Goal: Task Accomplishment & Management: Manage account settings

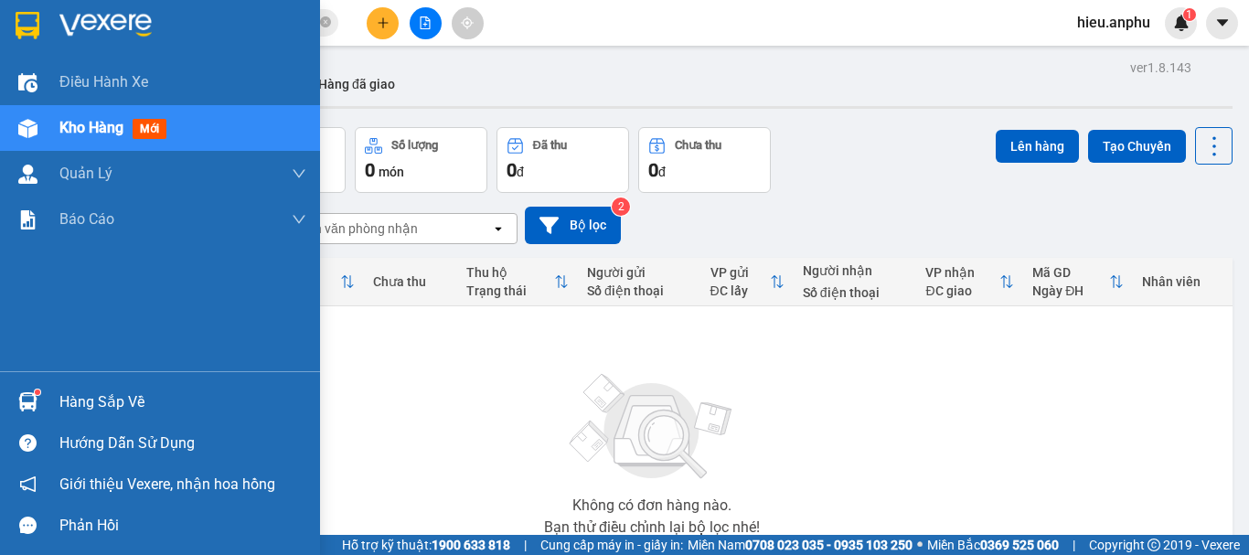
click at [29, 116] on div at bounding box center [28, 128] width 32 height 32
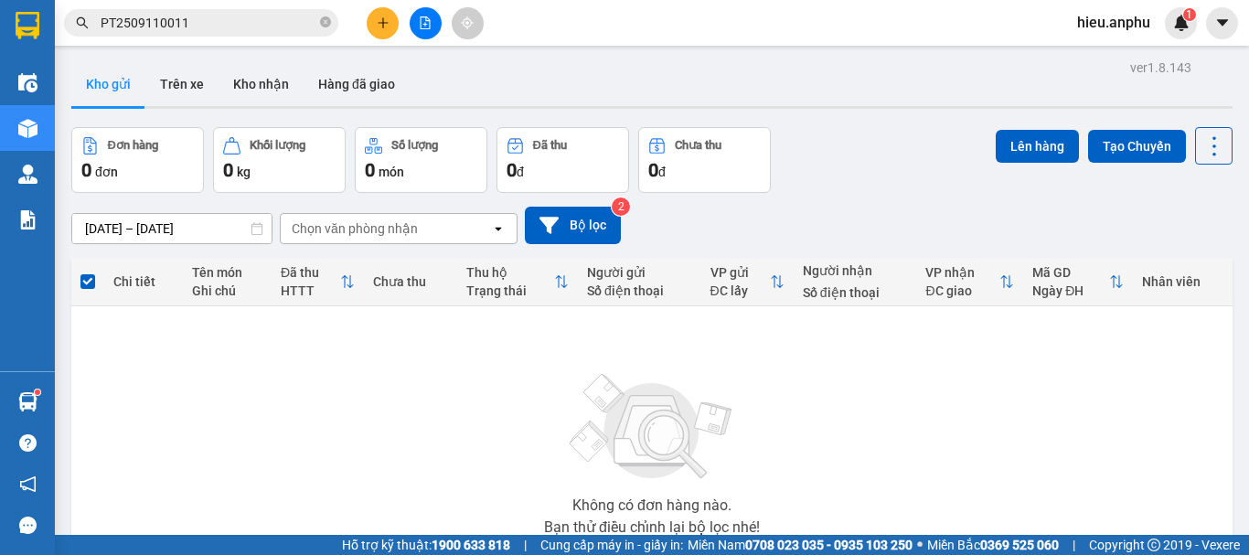
click at [429, 16] on button at bounding box center [426, 23] width 32 height 32
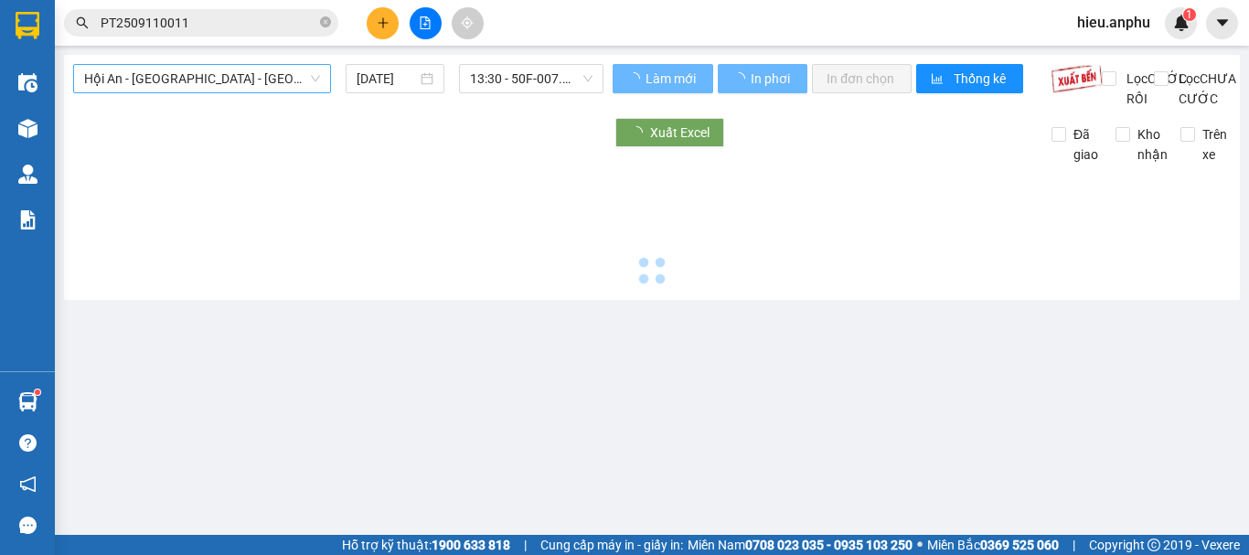
click at [153, 69] on span "Hội An - [GEOGRAPHIC_DATA] - [GEOGRAPHIC_DATA]" at bounding box center [202, 78] width 236 height 27
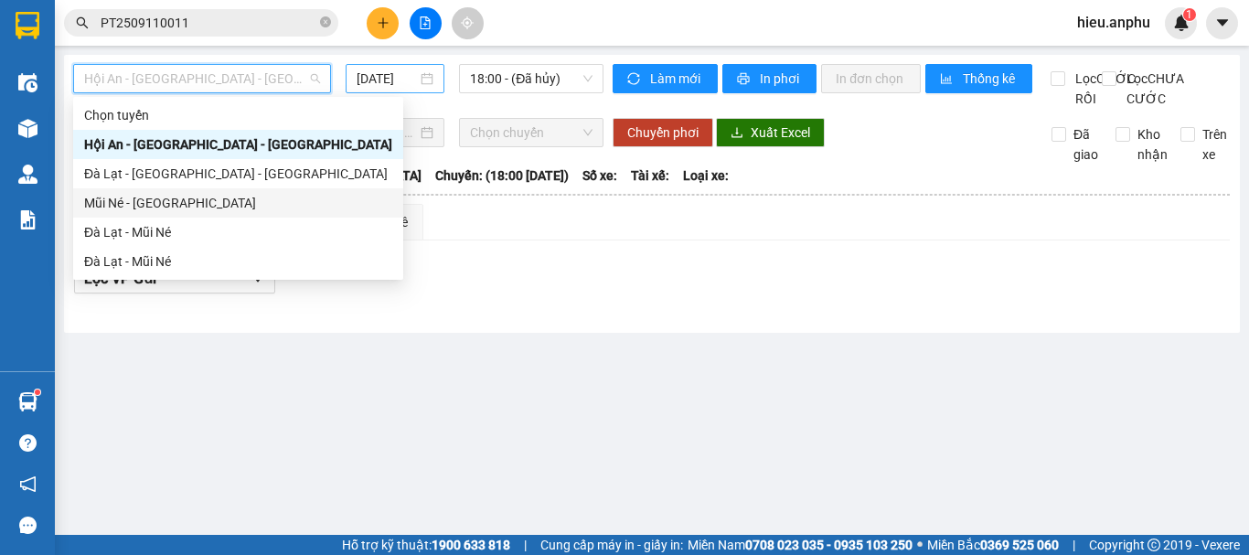
drag, startPoint x: 113, startPoint y: 195, endPoint x: 410, endPoint y: 92, distance: 314.2
click at [114, 195] on div "Mũi Né - [GEOGRAPHIC_DATA]" at bounding box center [238, 203] width 308 height 20
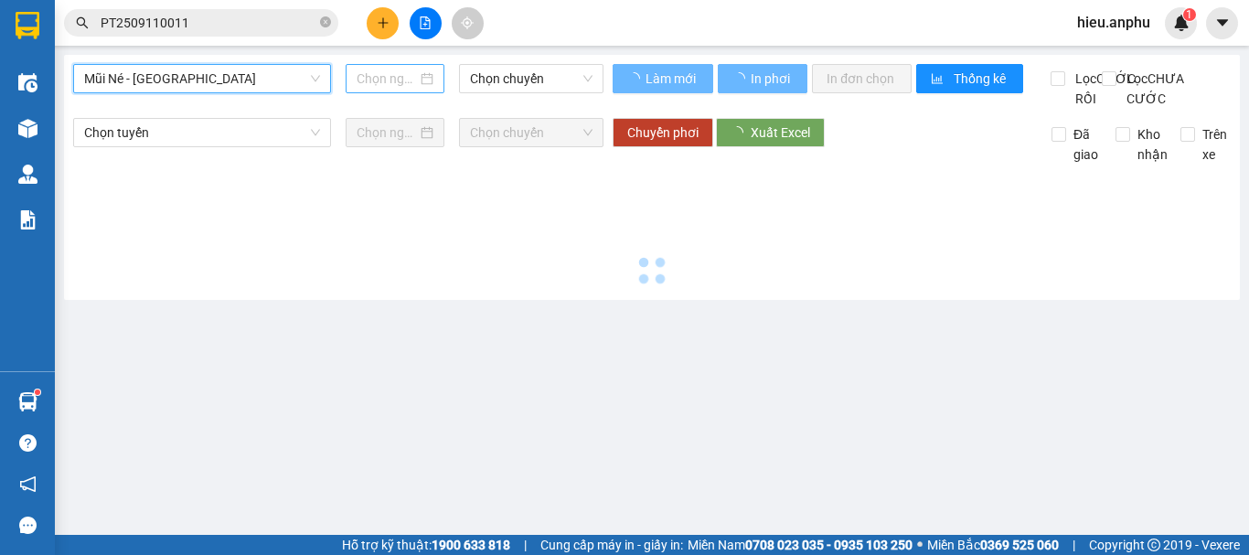
type input "[DATE]"
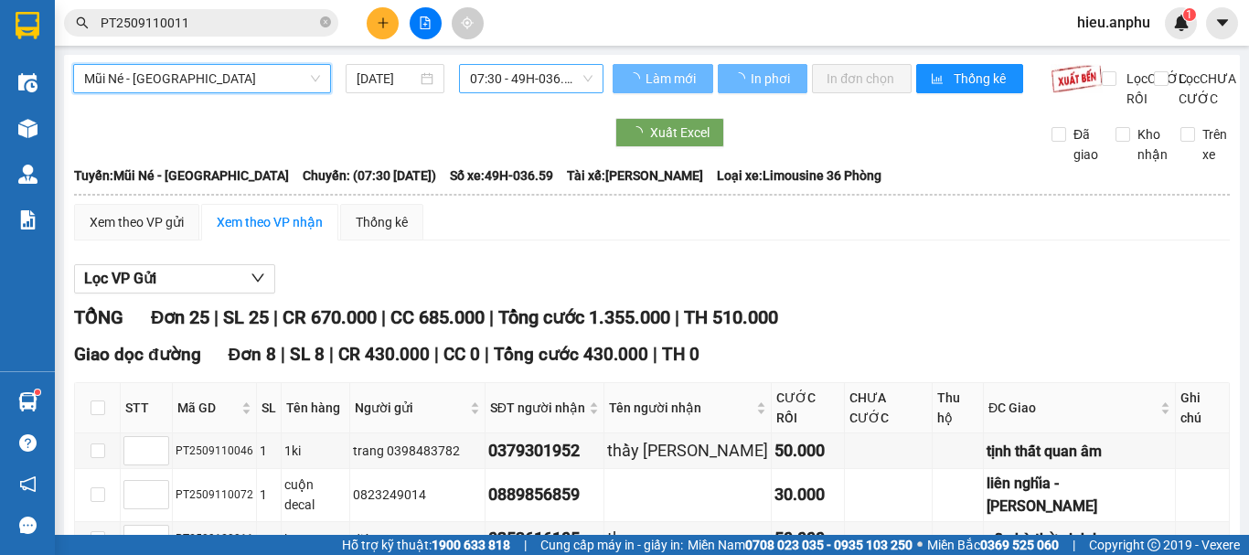
click at [507, 77] on span "07:30 - 49H-036.59" at bounding box center [531, 78] width 122 height 27
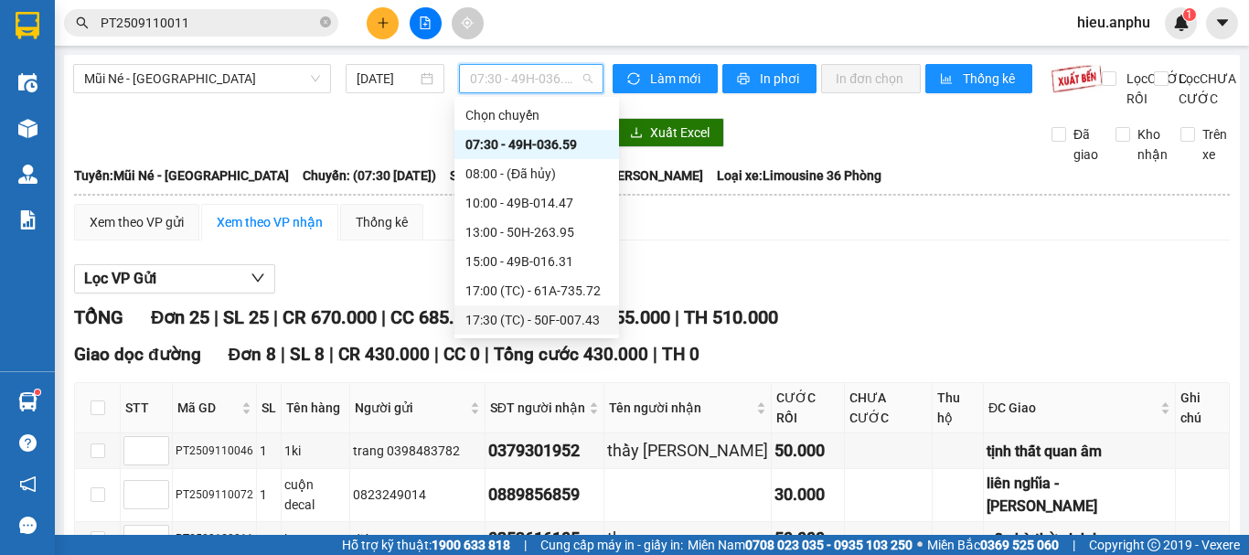
click at [474, 320] on div "17:30 (TC) - 50F-007.43" at bounding box center [536, 320] width 143 height 20
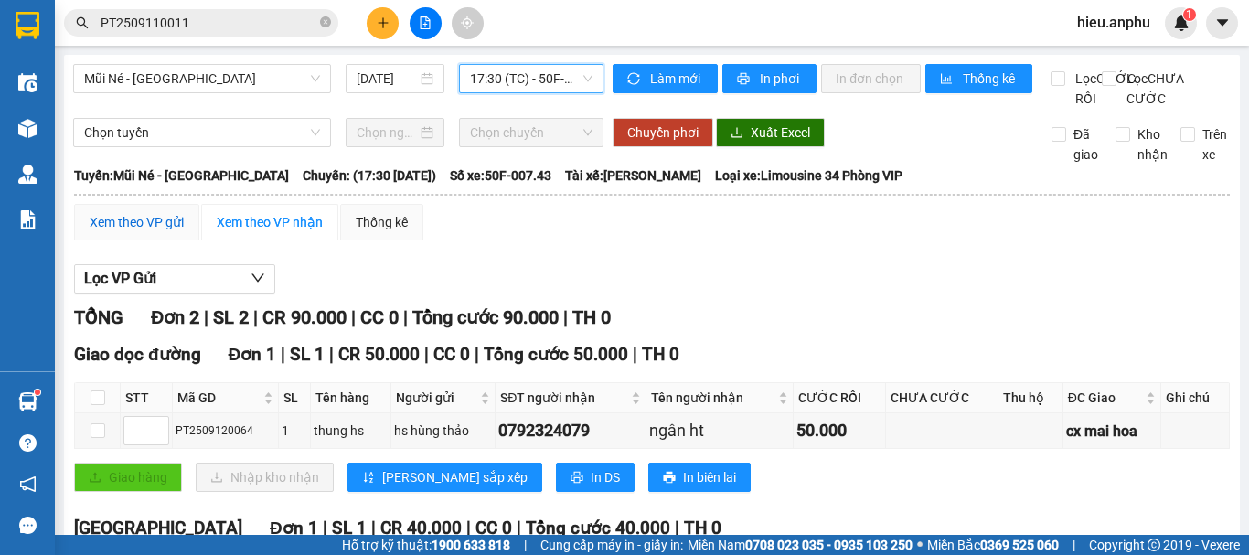
click at [120, 232] on div "Xem theo VP gửi" at bounding box center [137, 222] width 94 height 20
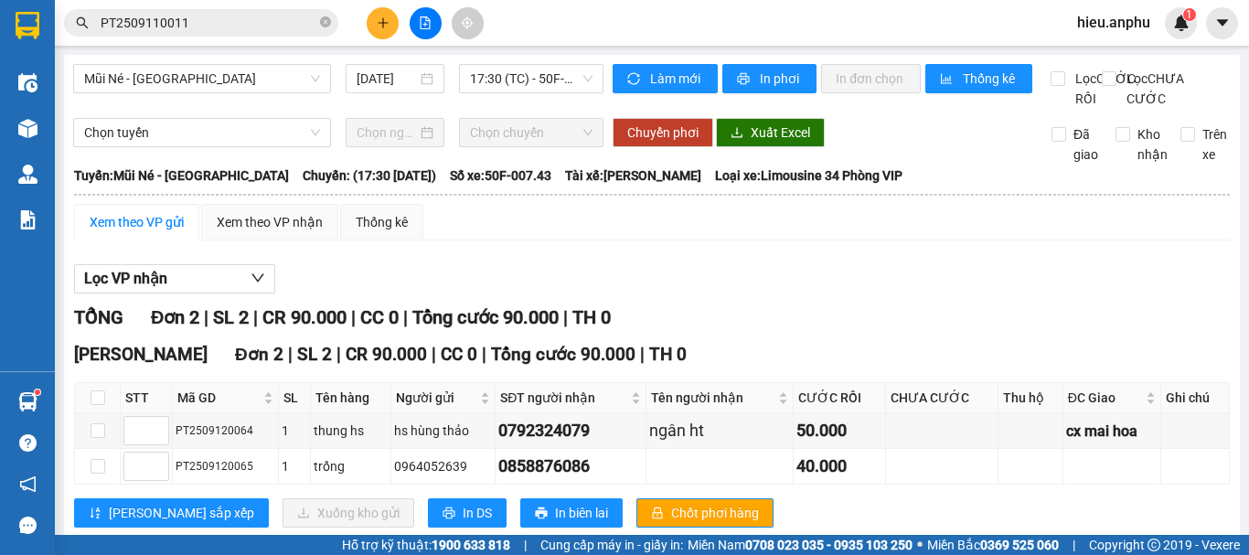
scroll to position [64, 0]
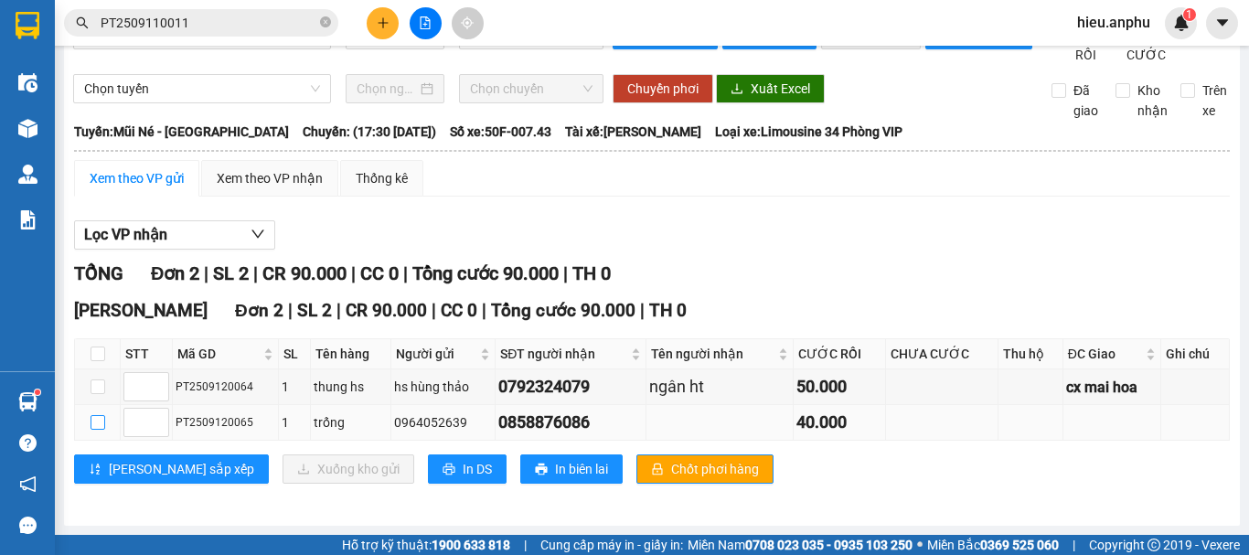
click at [93, 418] on input "checkbox" at bounding box center [98, 422] width 15 height 15
checkbox input "true"
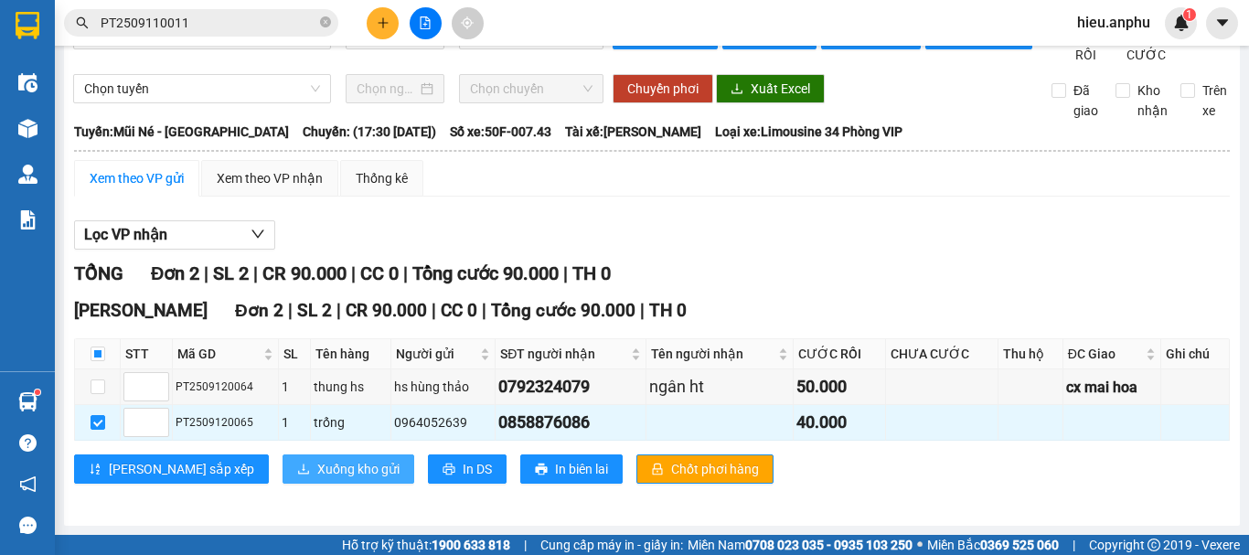
click at [317, 472] on span "Xuống kho gửi" at bounding box center [358, 469] width 82 height 20
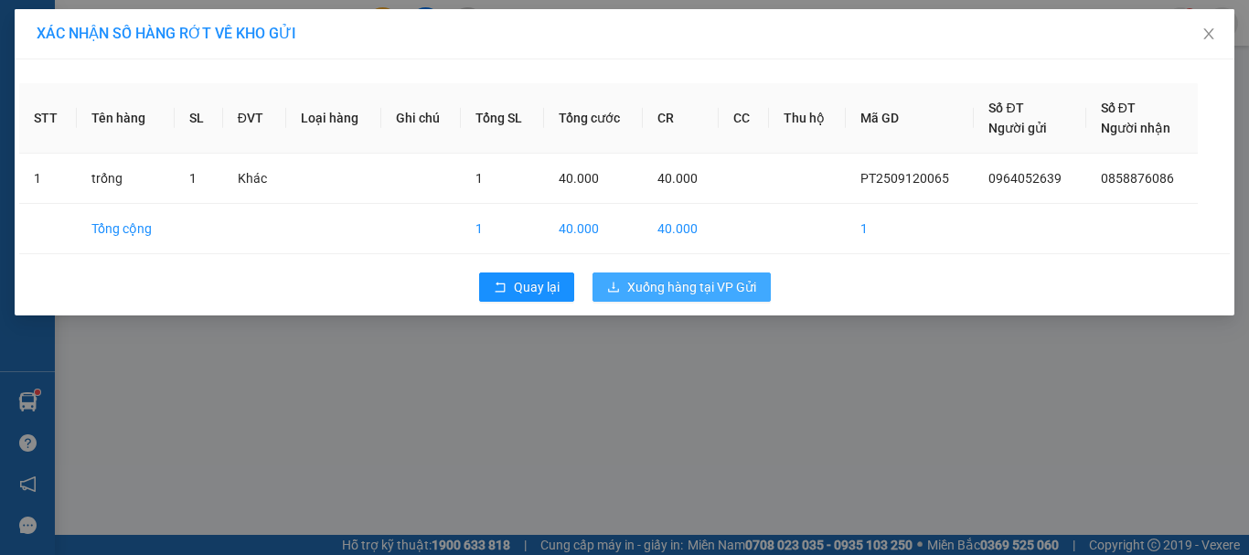
click at [641, 287] on span "Xuống hàng tại VP Gửi" at bounding box center [691, 287] width 129 height 20
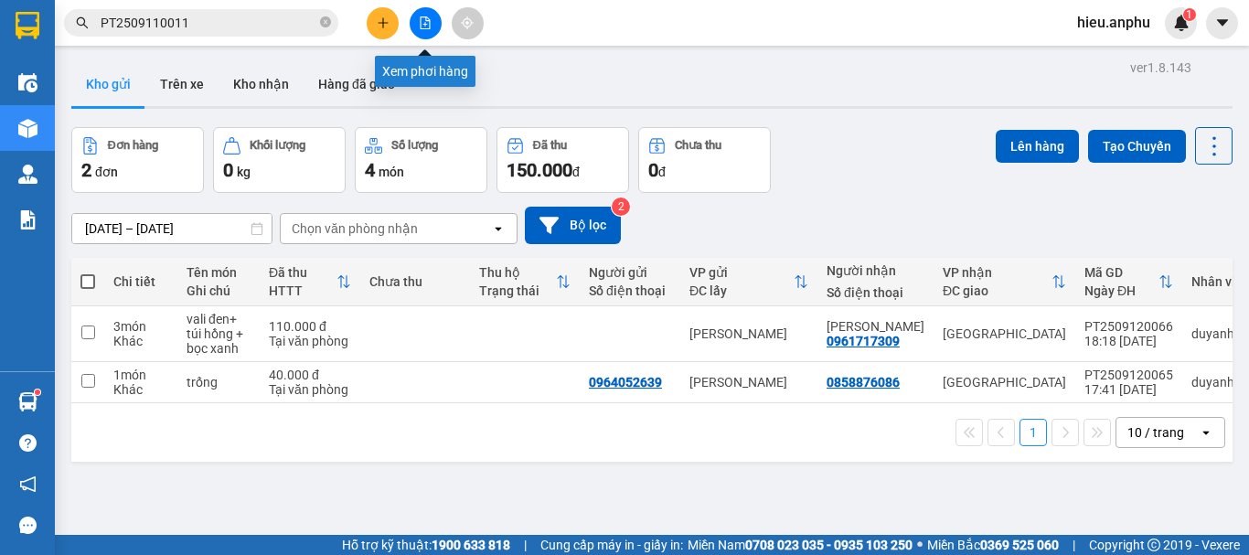
click at [417, 27] on button at bounding box center [426, 23] width 32 height 32
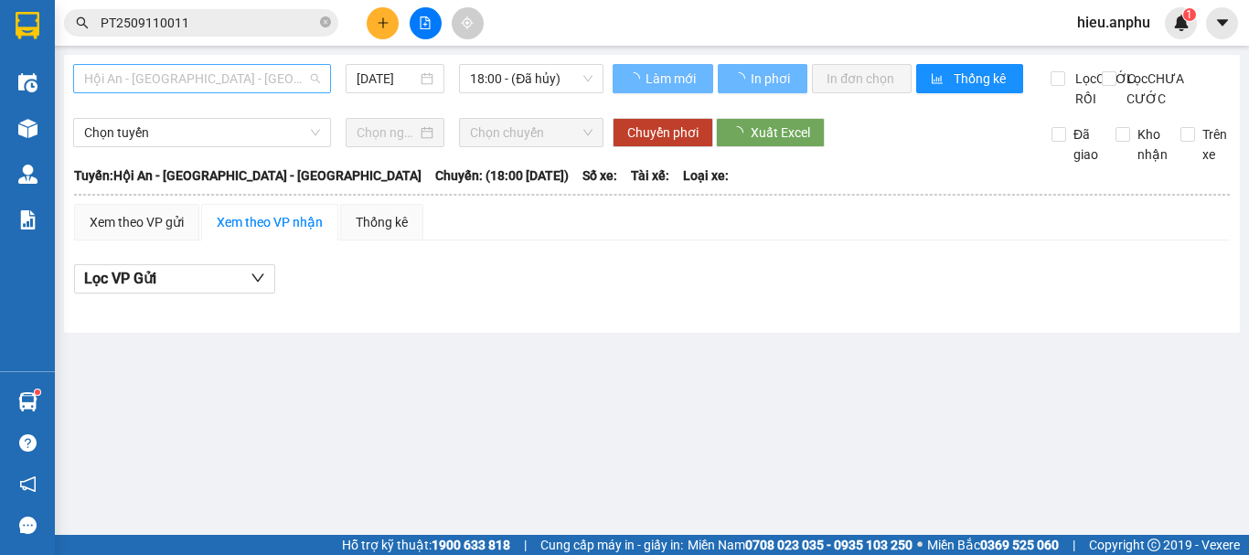
click at [222, 81] on span "Hội An - [GEOGRAPHIC_DATA] - [GEOGRAPHIC_DATA]" at bounding box center [202, 78] width 236 height 27
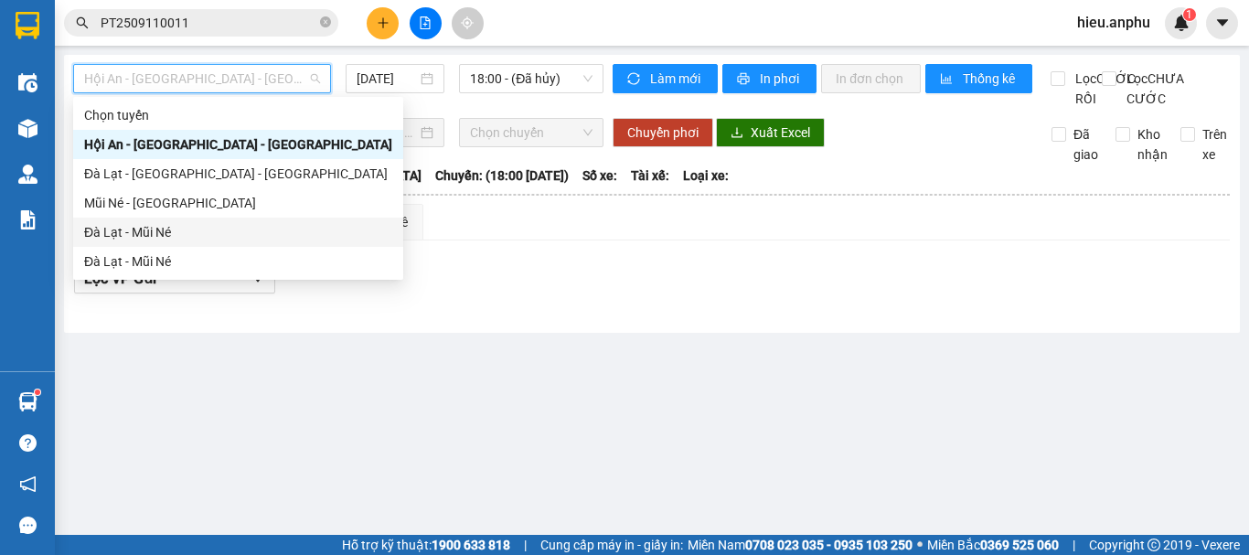
click at [131, 235] on div "Đà Lạt - Mũi Né" at bounding box center [238, 232] width 308 height 20
type input "[DATE]"
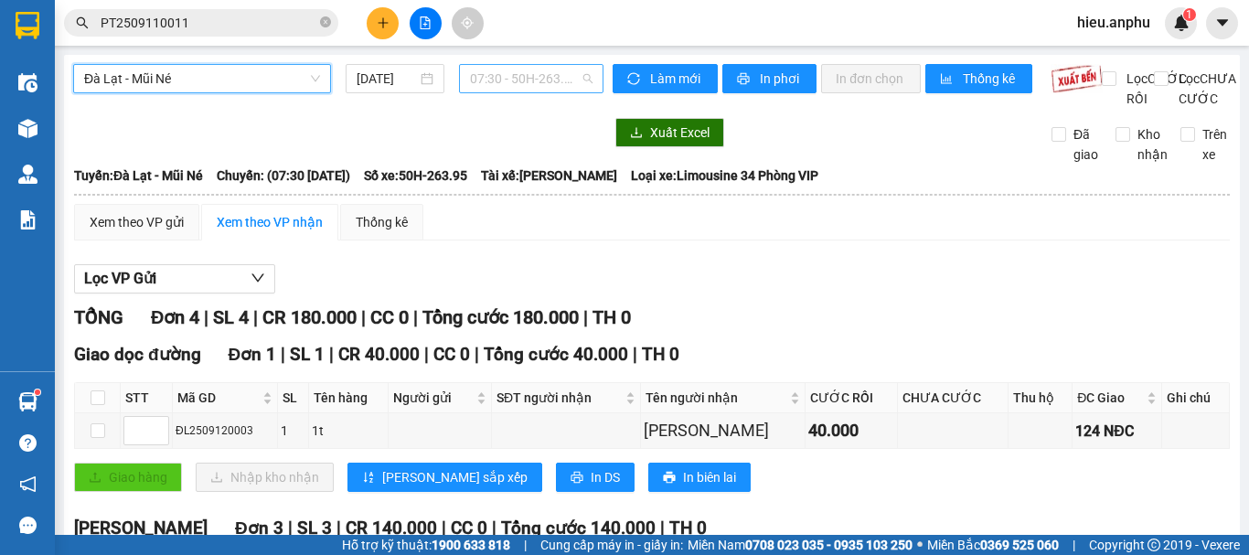
click at [506, 69] on span "07:30 - 50H-263.95" at bounding box center [531, 78] width 122 height 27
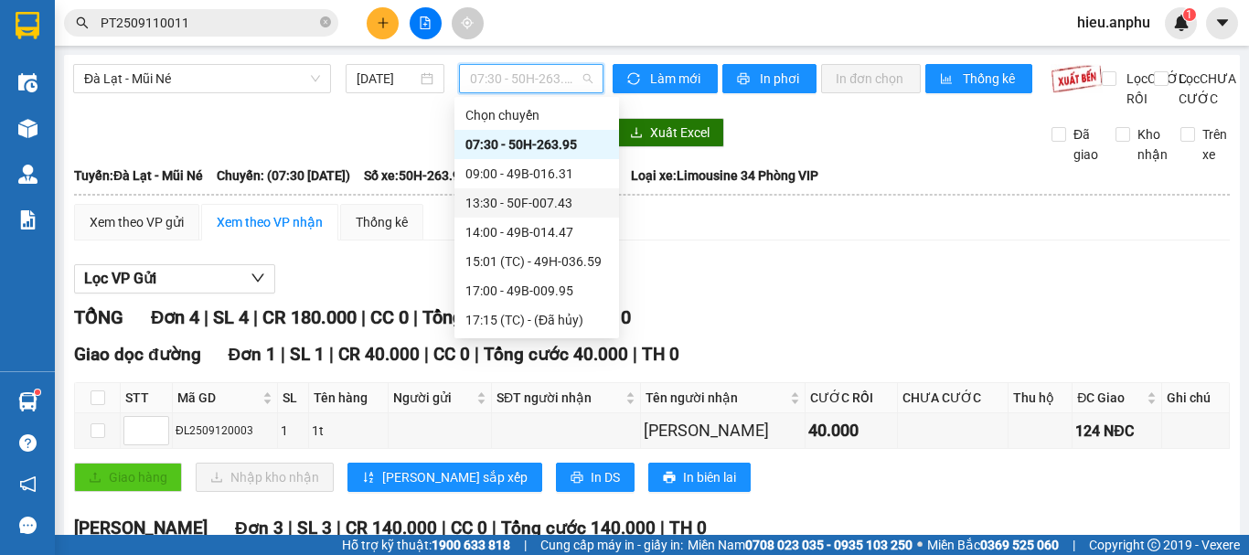
click at [499, 202] on div "13:30 - 50F-007.43" at bounding box center [536, 203] width 143 height 20
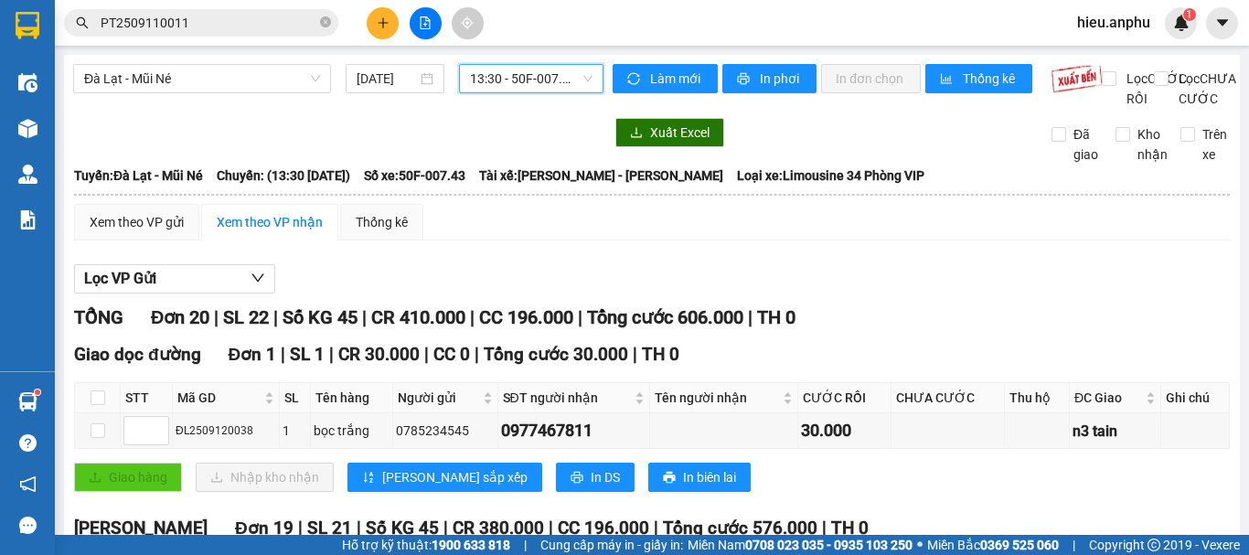
scroll to position [183, 0]
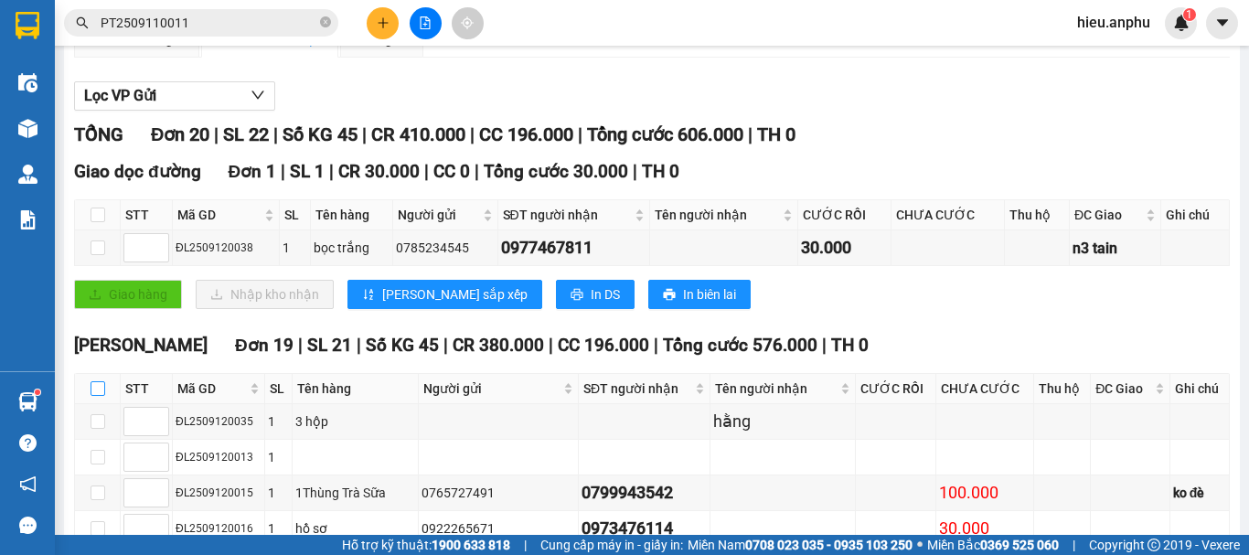
click at [95, 396] on input "checkbox" at bounding box center [98, 388] width 15 height 15
checkbox input "true"
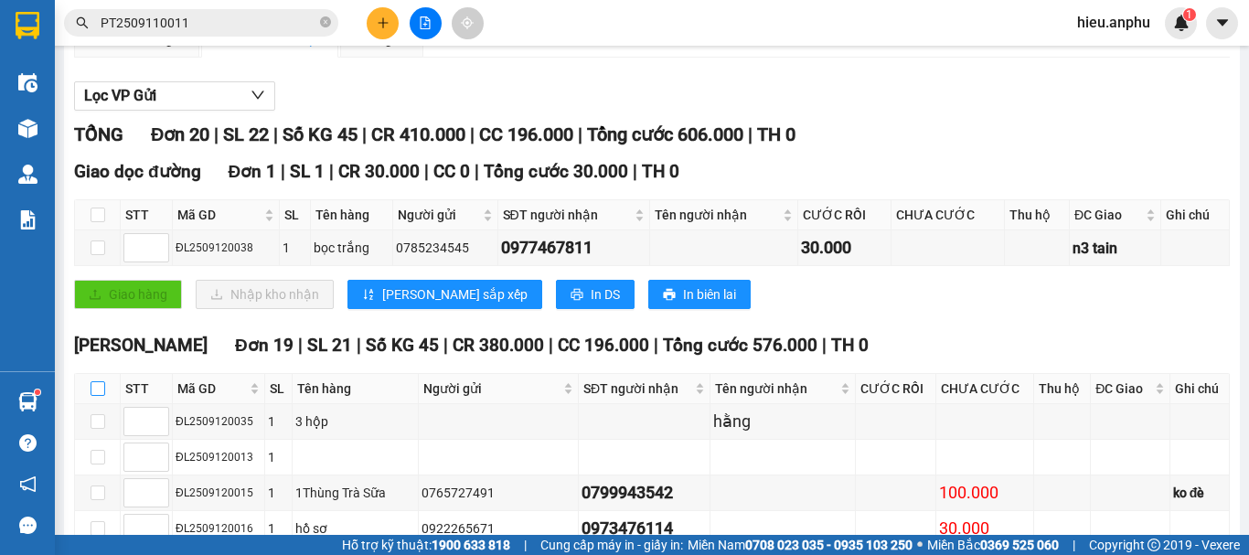
checkbox input "true"
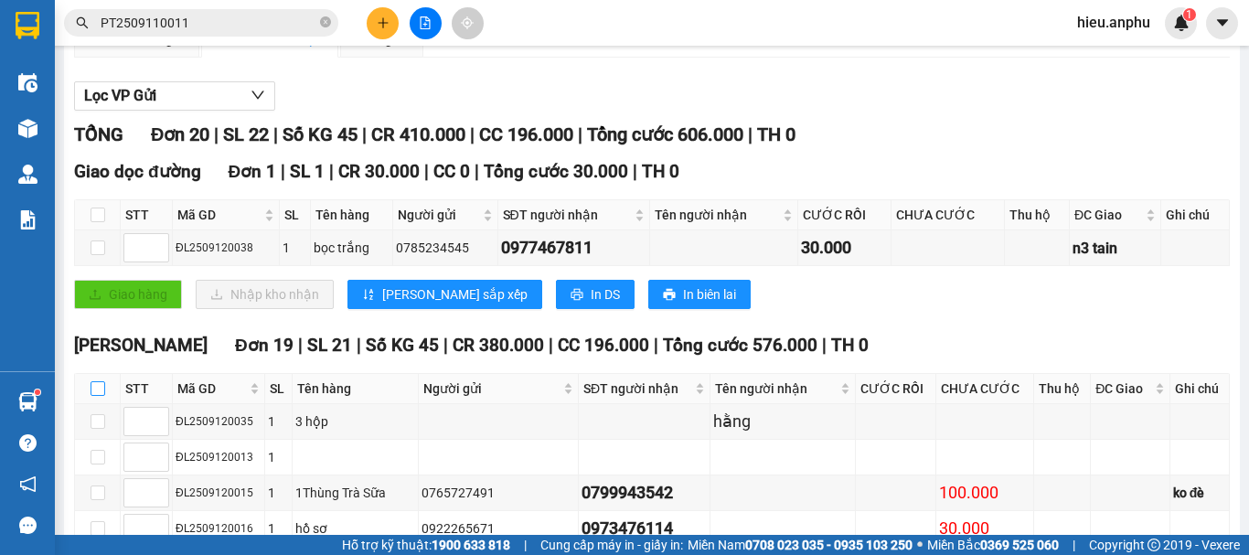
checkbox input "true"
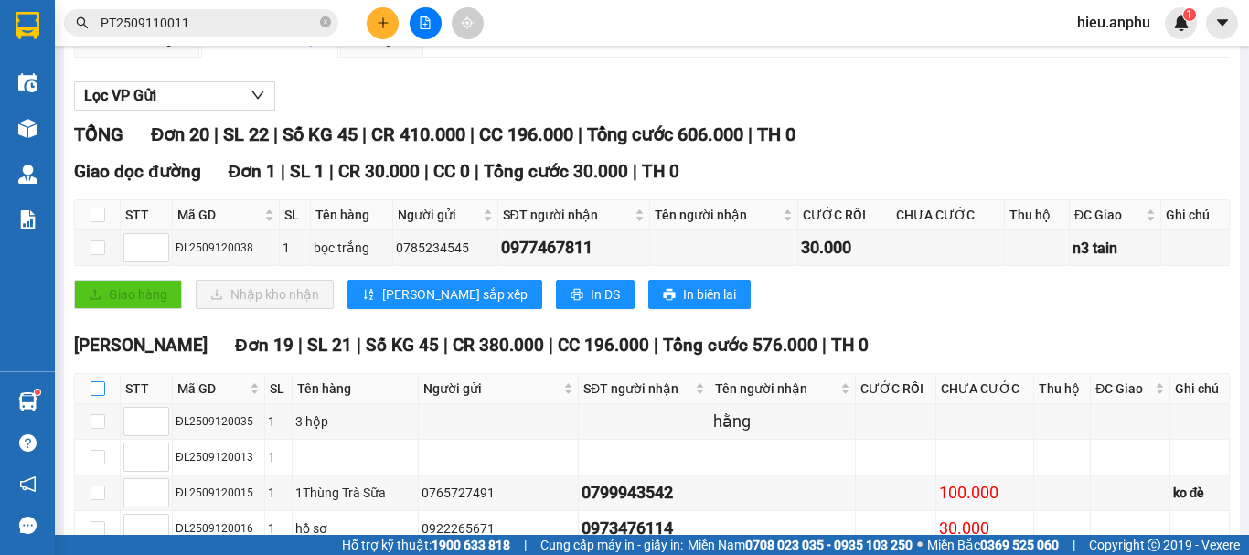
checkbox input "true"
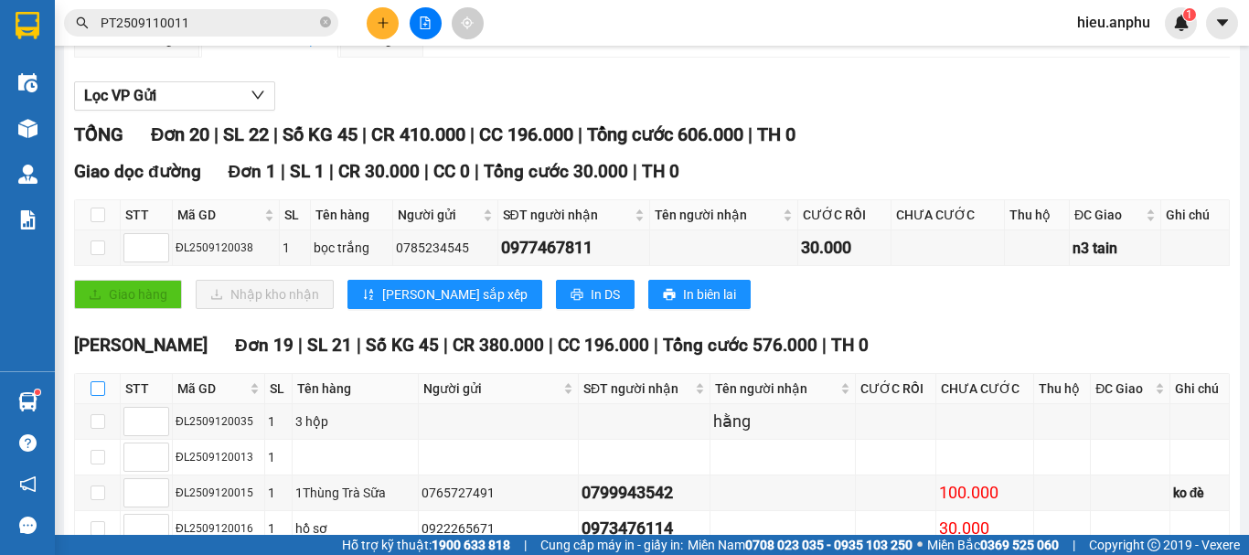
checkbox input "true"
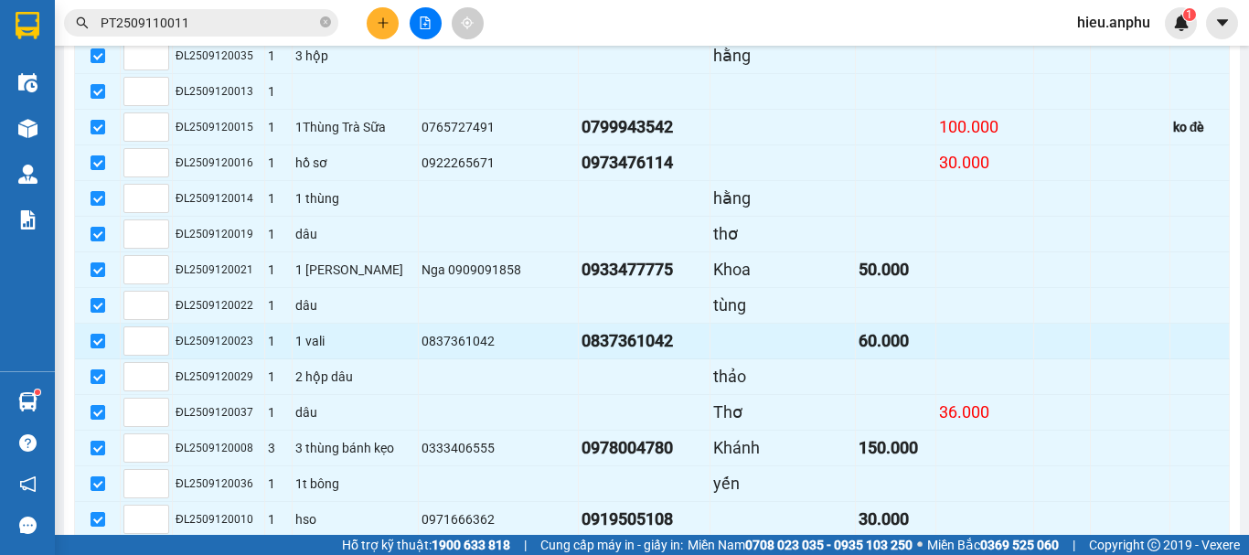
scroll to position [457, 0]
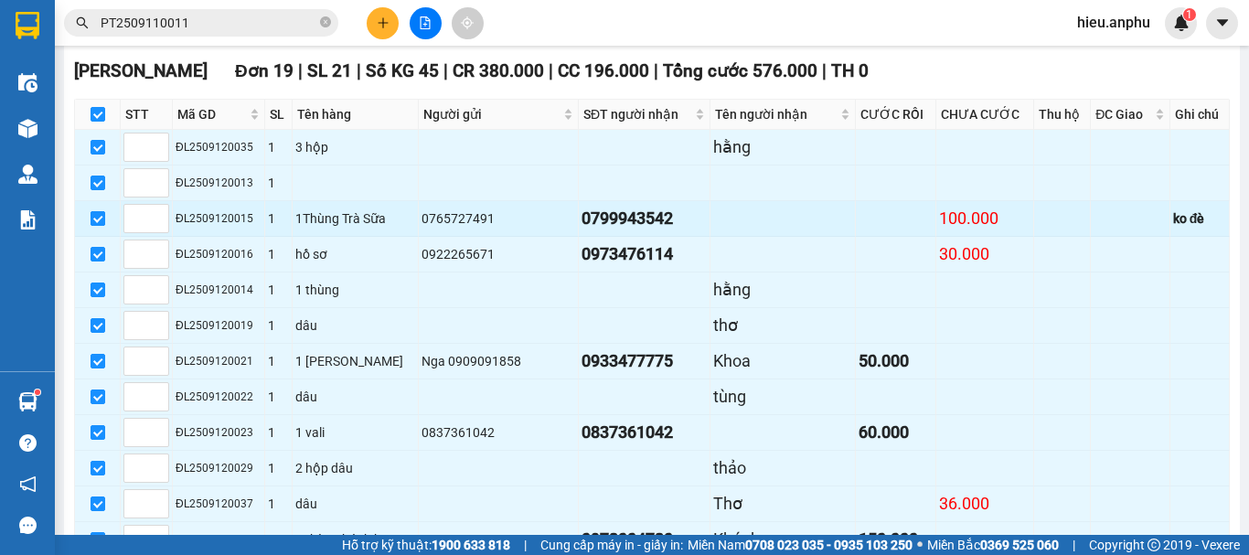
click at [99, 229] on label at bounding box center [98, 218] width 15 height 20
click at [99, 226] on input "checkbox" at bounding box center [98, 218] width 15 height 15
checkbox input "false"
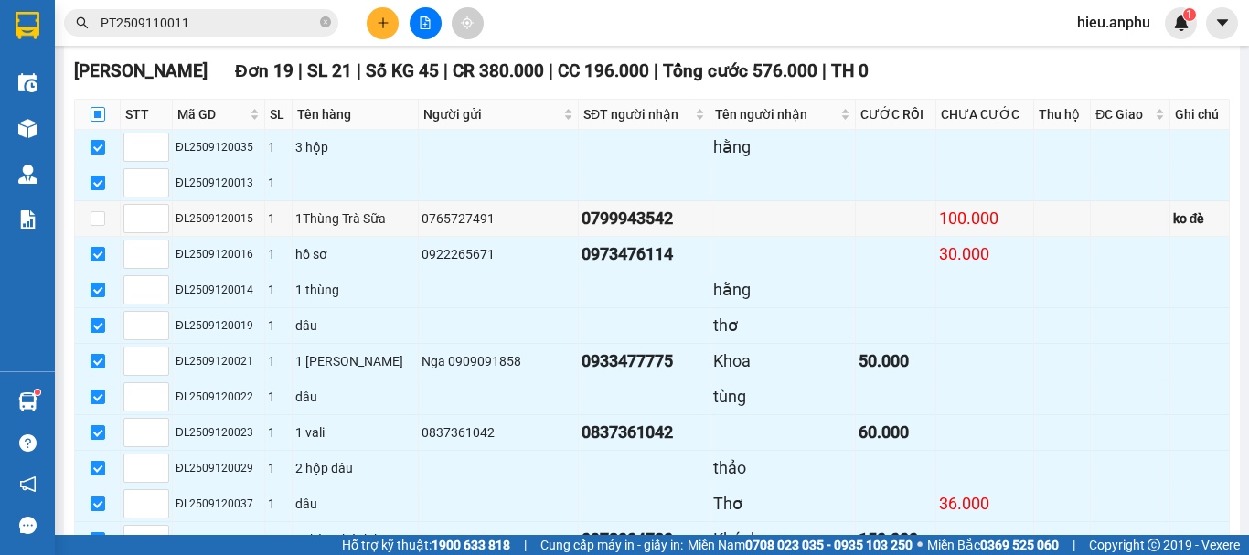
click at [95, 122] on input "checkbox" at bounding box center [98, 114] width 15 height 15
checkbox input "true"
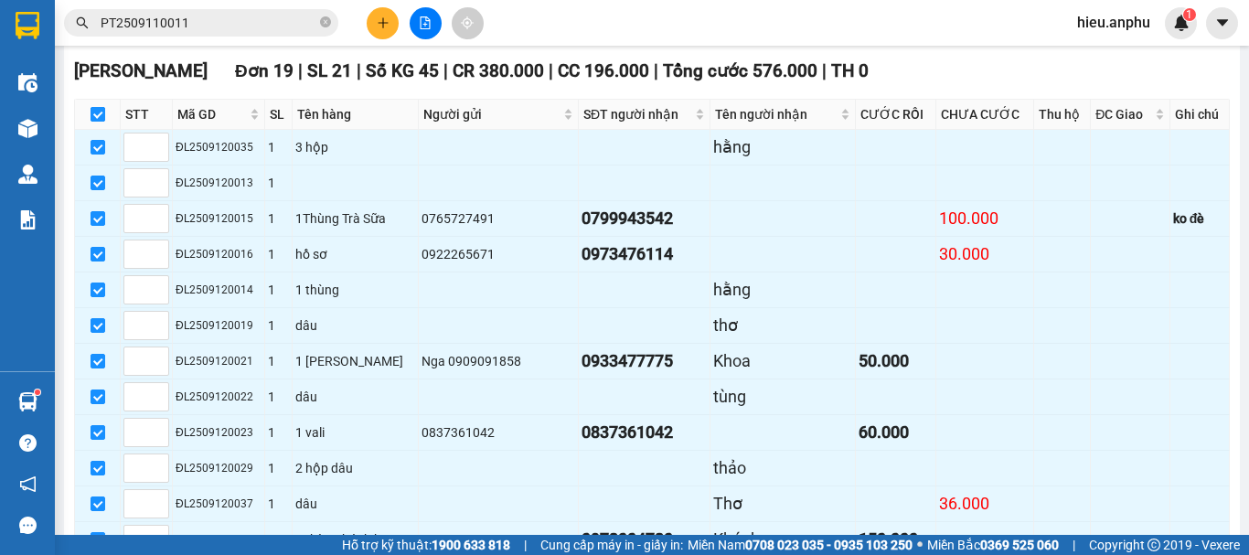
click at [97, 122] on input "checkbox" at bounding box center [98, 114] width 15 height 15
checkbox input "false"
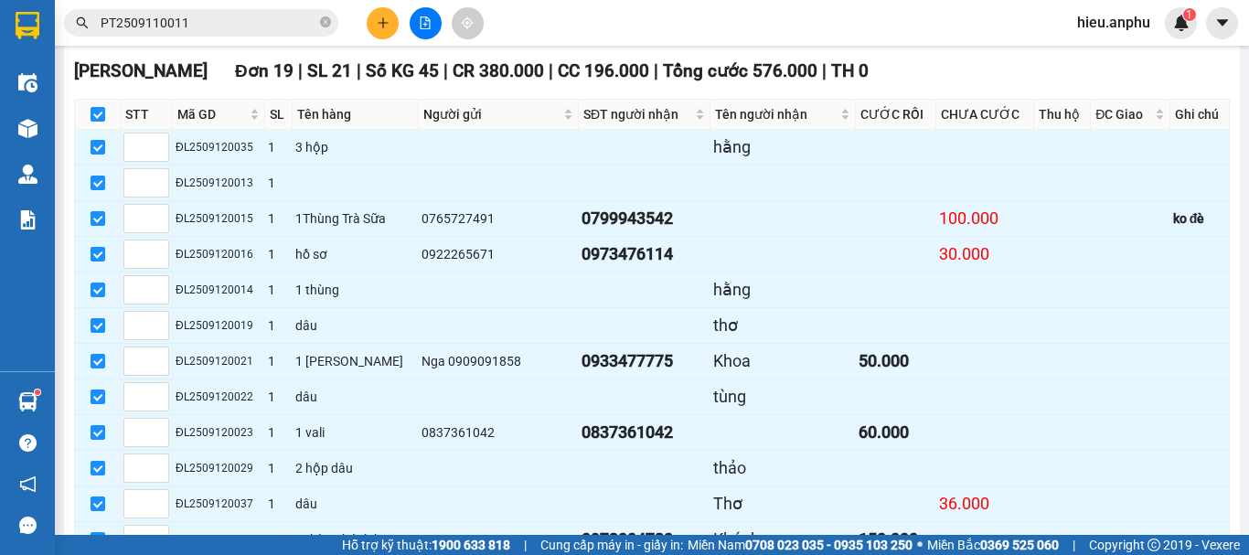
checkbox input "false"
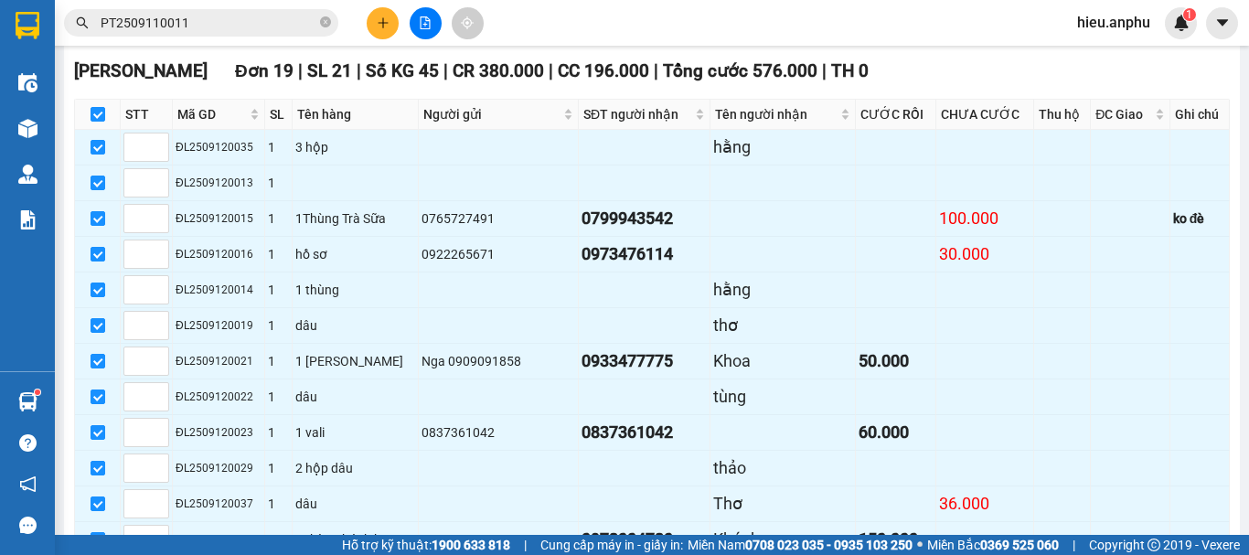
checkbox input "false"
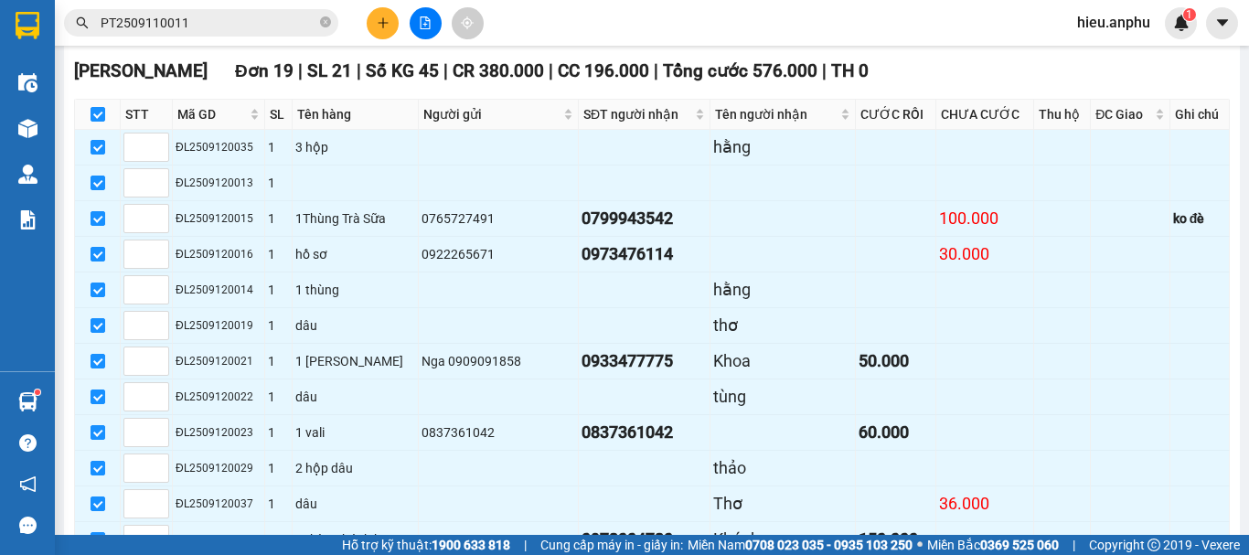
checkbox input "false"
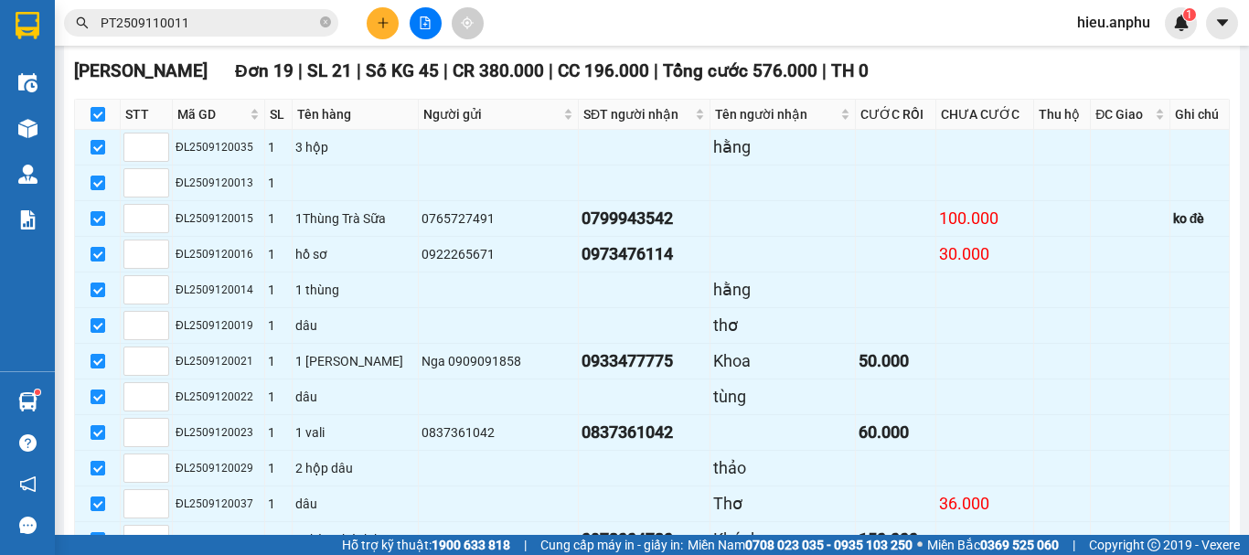
checkbox input "false"
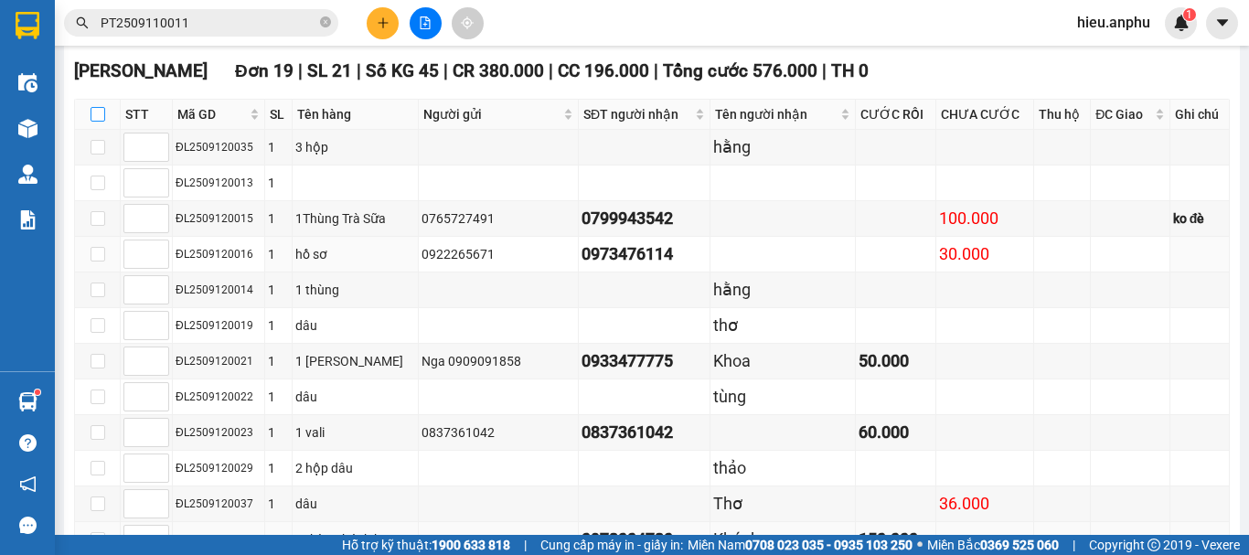
scroll to position [731, 0]
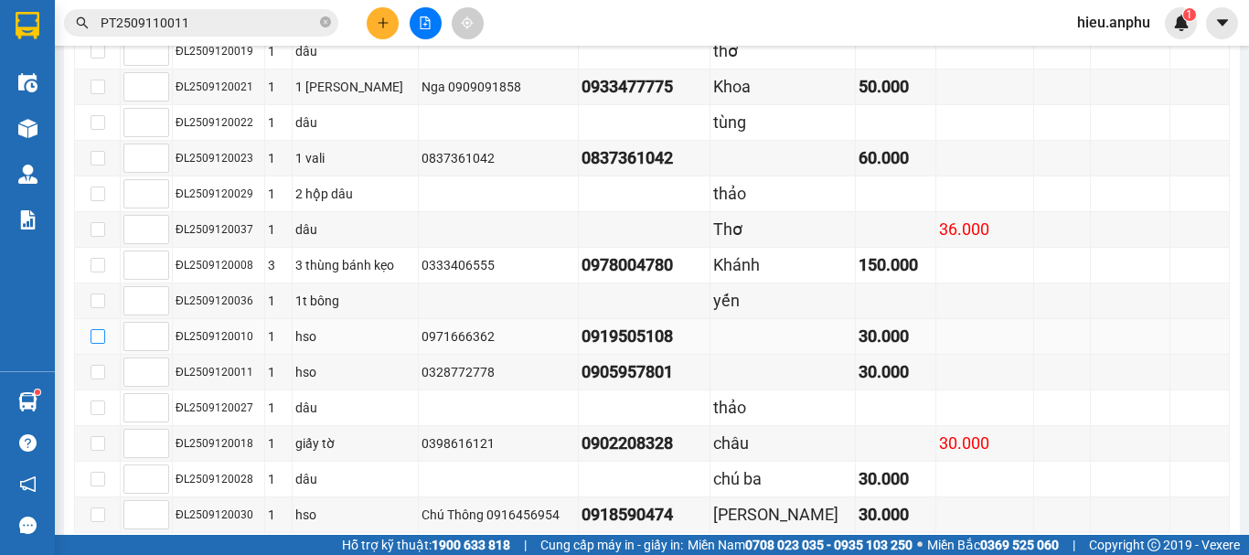
click at [101, 344] on input "checkbox" at bounding box center [98, 336] width 15 height 15
checkbox input "true"
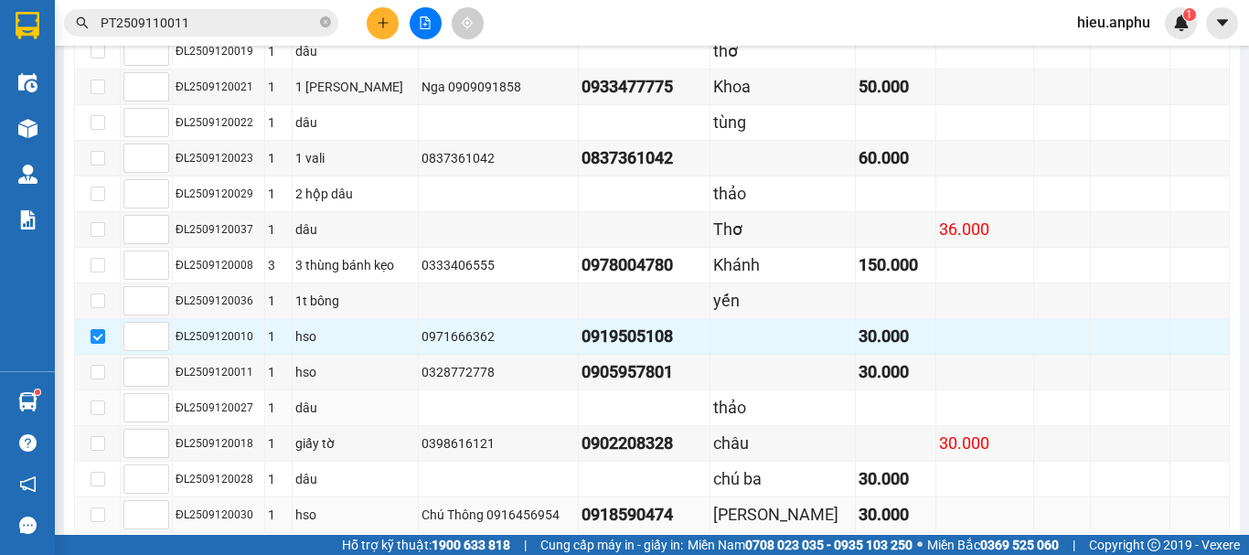
scroll to position [844, 0]
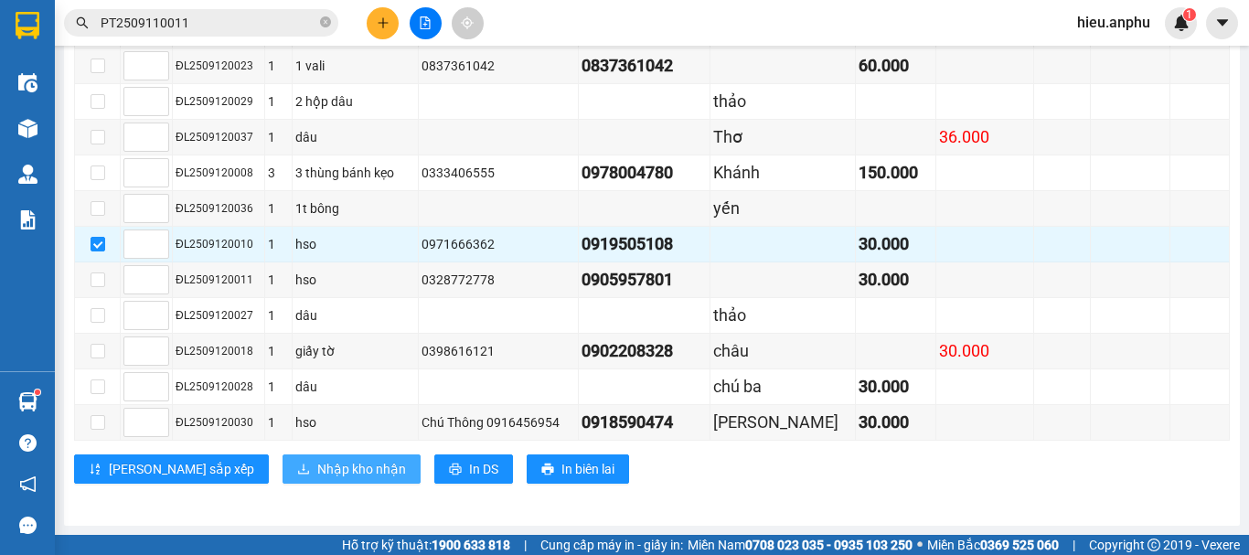
click at [317, 473] on span "Nhập kho nhận" at bounding box center [361, 469] width 89 height 20
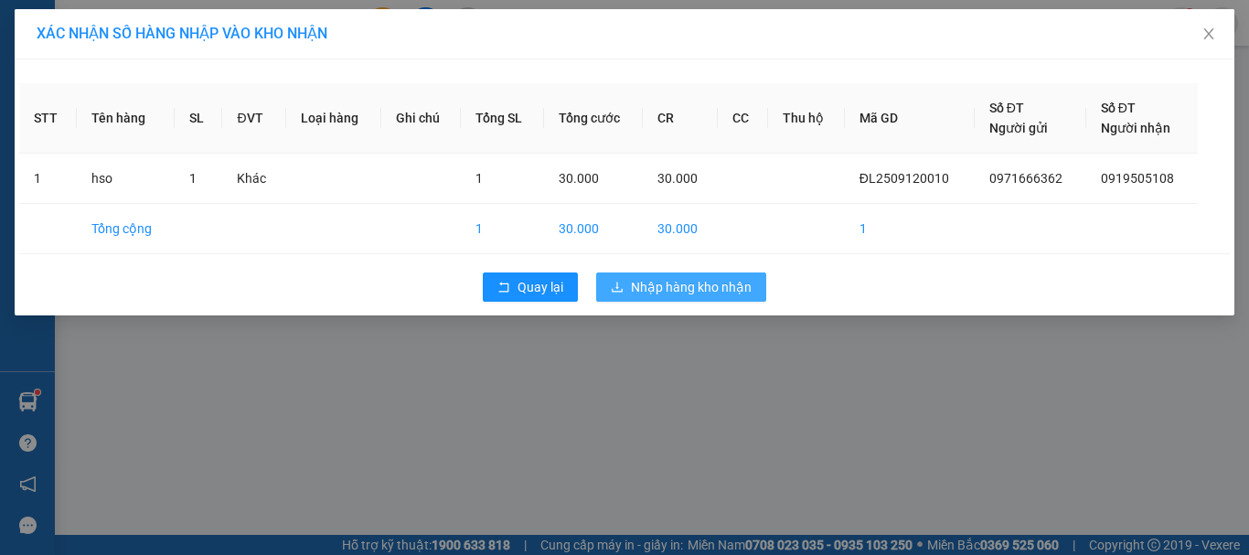
click at [687, 296] on span "Nhập hàng kho nhận" at bounding box center [691, 287] width 121 height 20
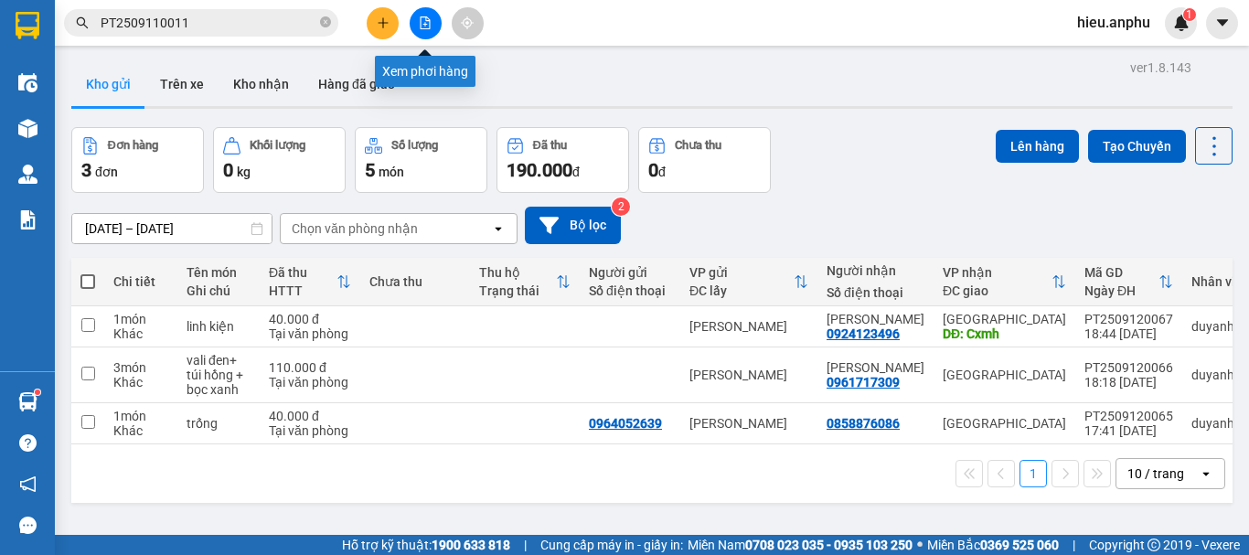
click at [418, 11] on button at bounding box center [426, 23] width 32 height 32
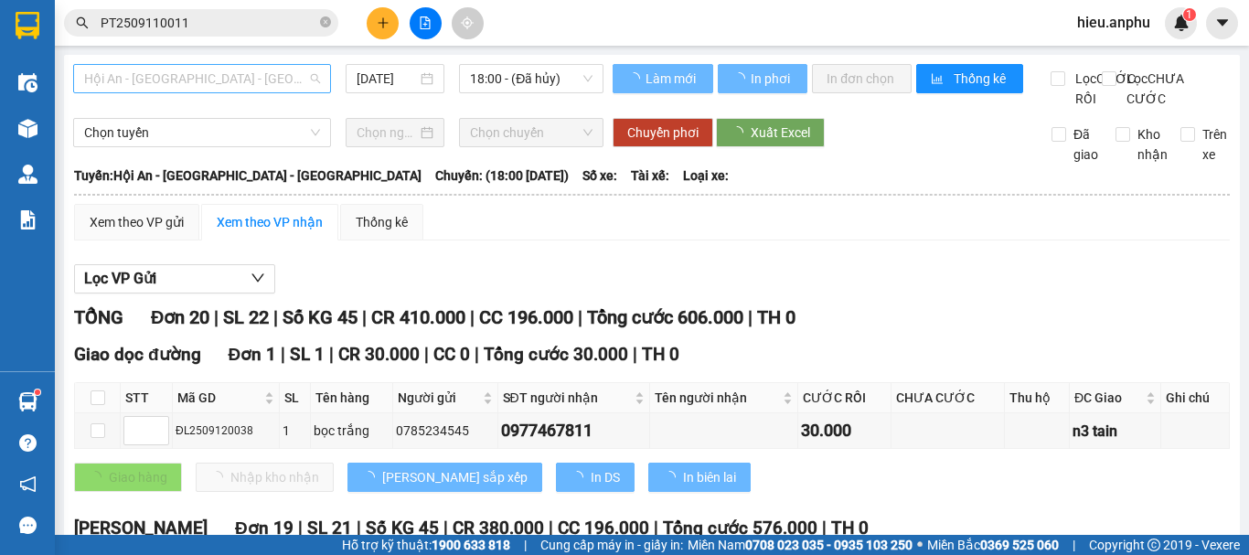
click at [139, 81] on span "Hội An - [GEOGRAPHIC_DATA] - [GEOGRAPHIC_DATA]" at bounding box center [202, 78] width 236 height 27
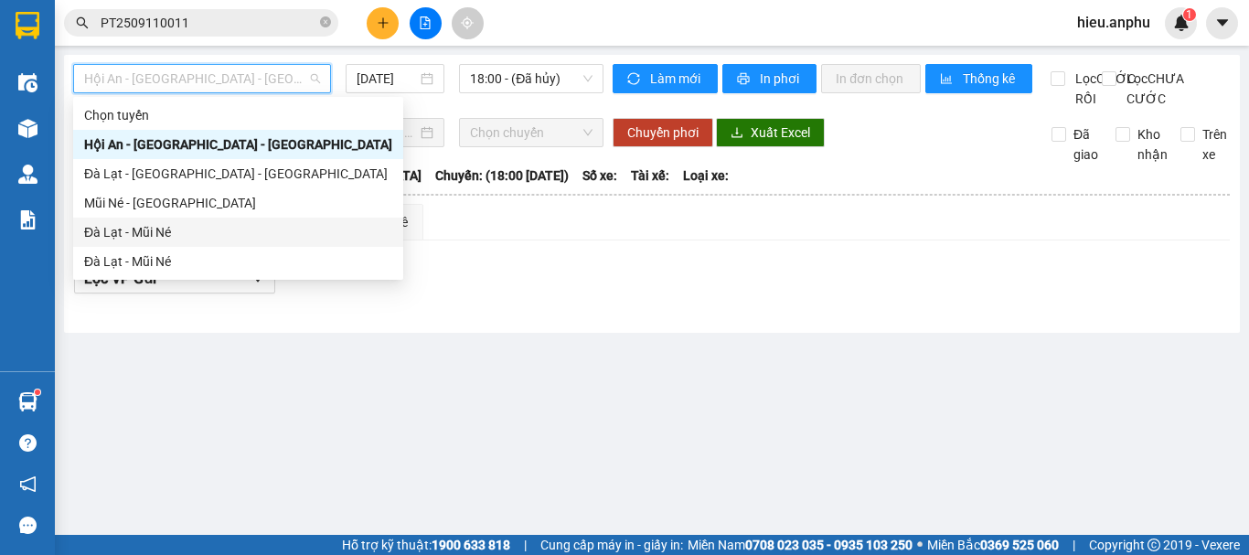
click at [114, 231] on div "Đà Lạt - Mũi Né" at bounding box center [238, 232] width 308 height 20
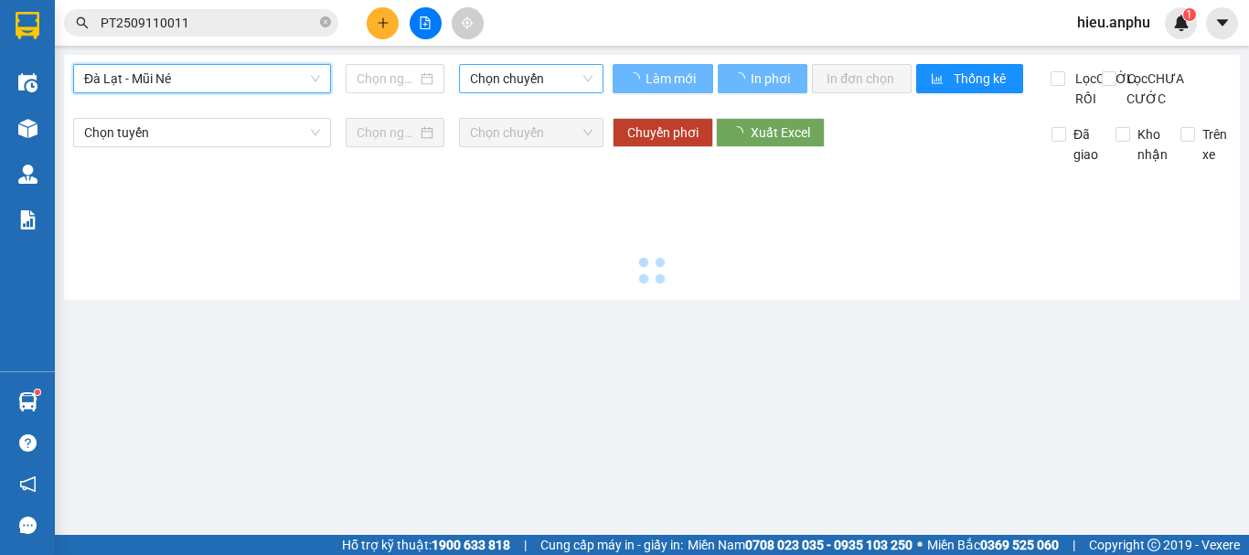
type input "[DATE]"
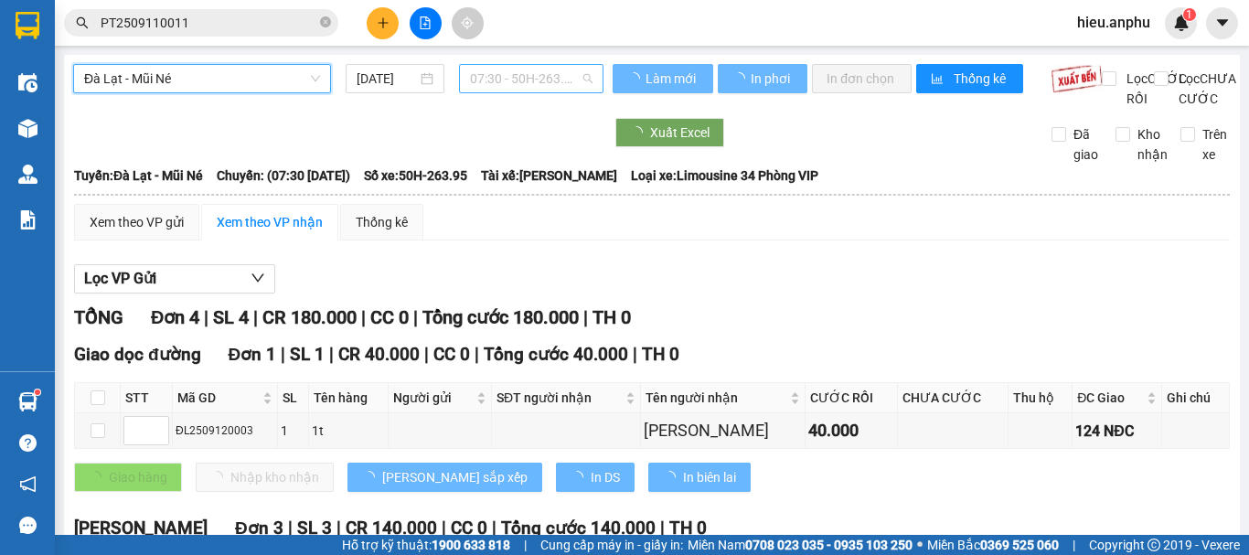
click at [538, 71] on span "07:30 - 50H-263.95" at bounding box center [531, 78] width 122 height 27
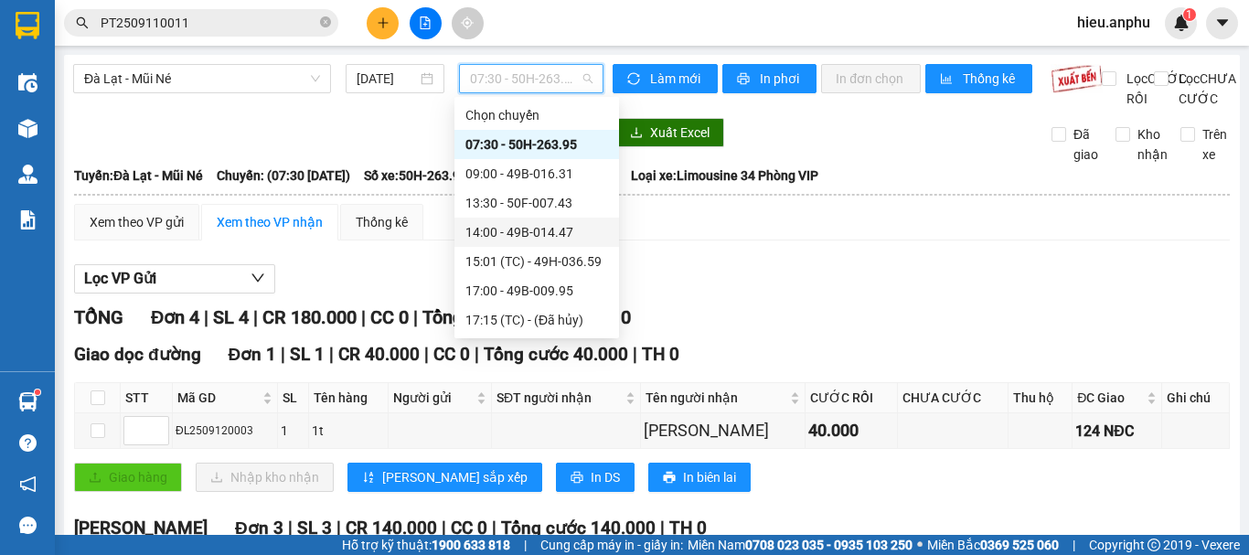
click at [499, 229] on div "14:00 - 49B-014.47" at bounding box center [536, 232] width 143 height 20
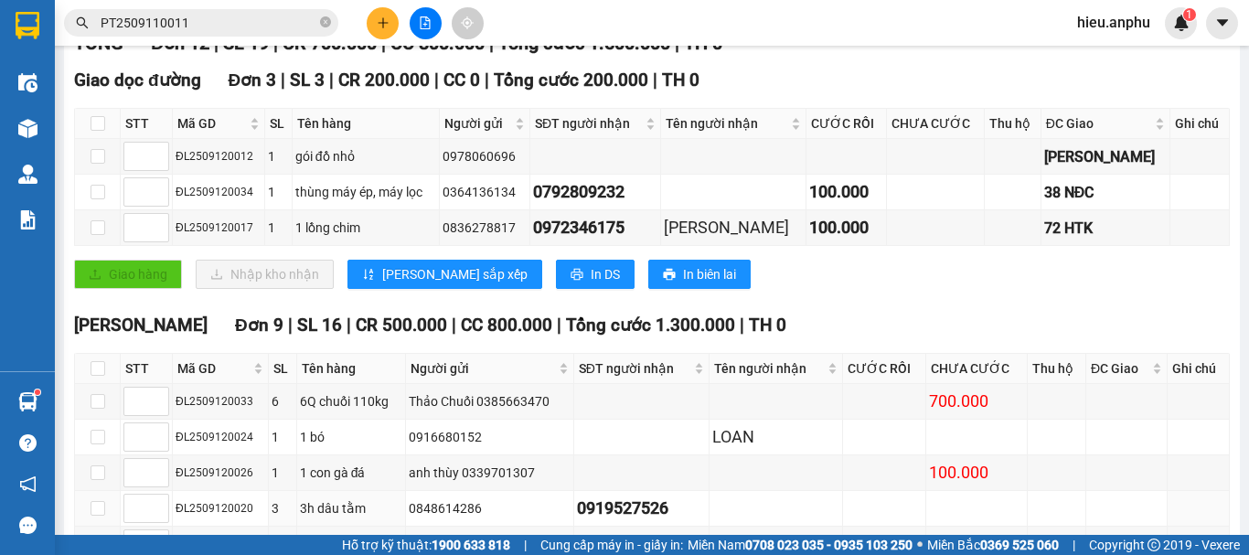
scroll to position [548, 0]
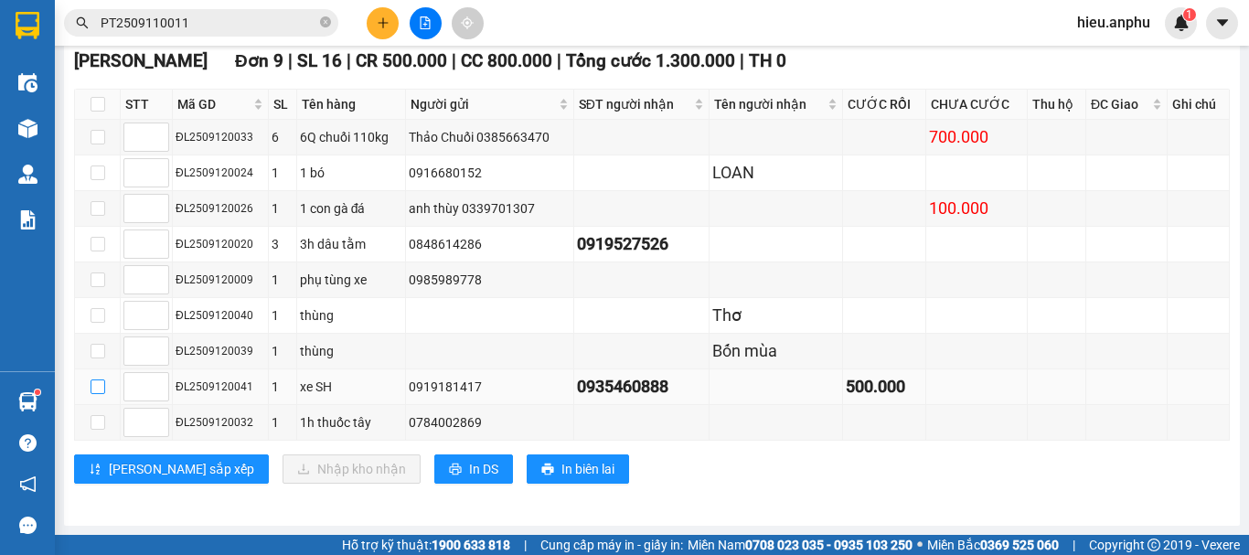
click at [99, 394] on input "checkbox" at bounding box center [98, 386] width 15 height 15
checkbox input "true"
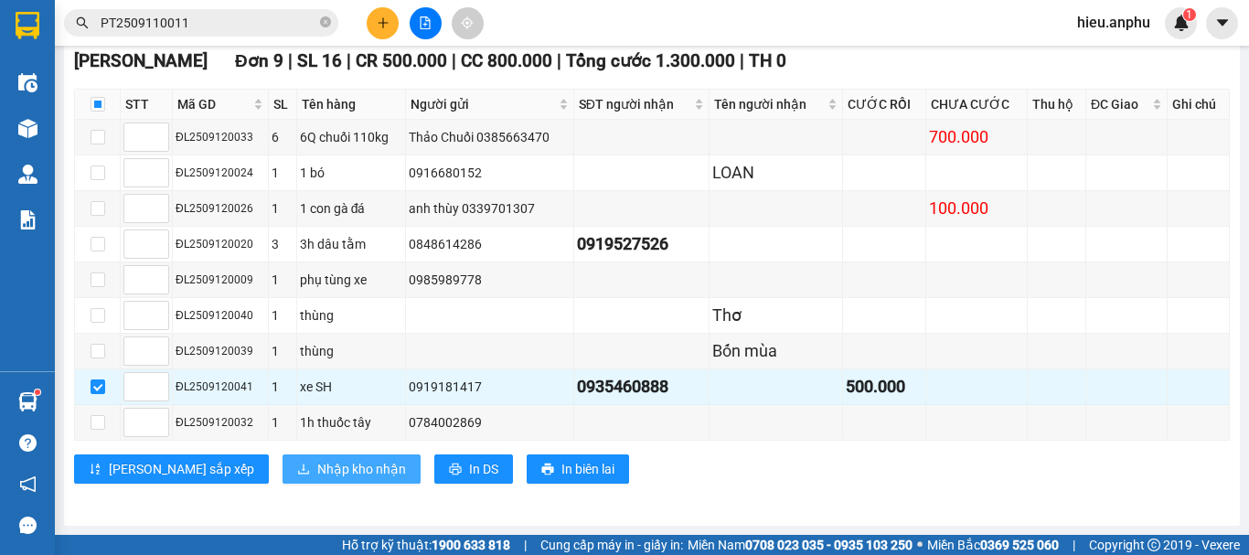
click at [317, 479] on span "Nhập kho nhận" at bounding box center [361, 469] width 89 height 20
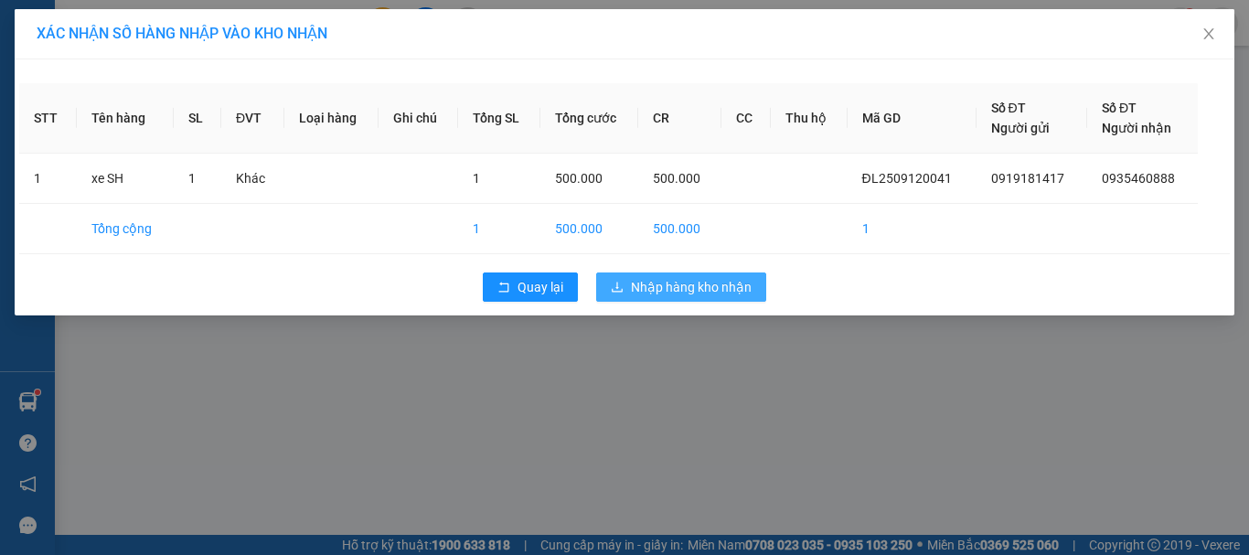
click at [697, 293] on span "Nhập hàng kho nhận" at bounding box center [691, 287] width 121 height 20
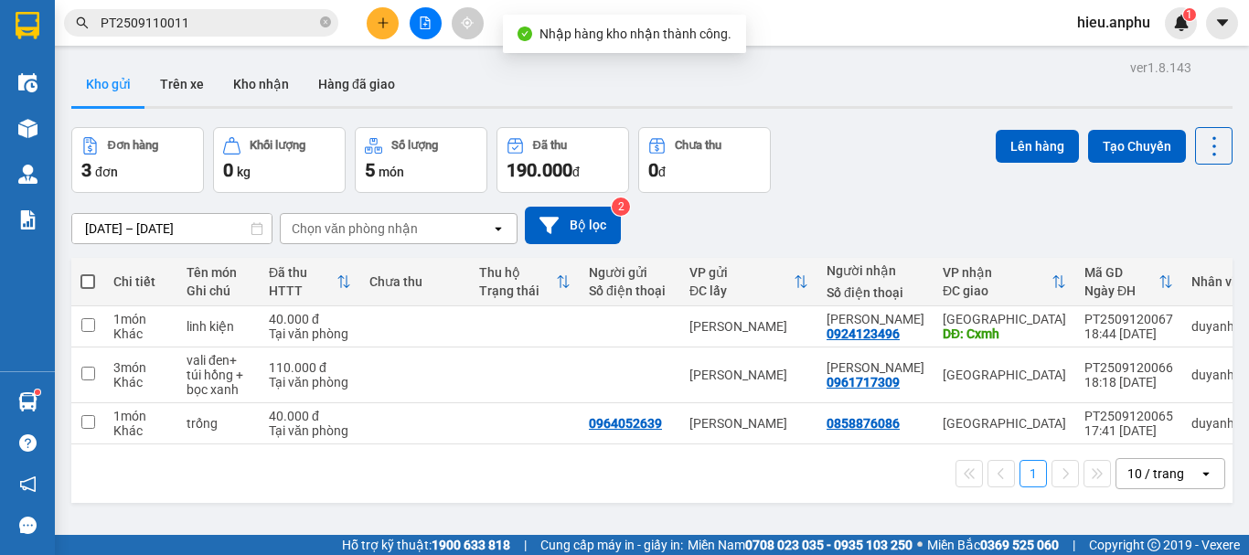
click at [425, 24] on icon "file-add" at bounding box center [426, 22] width 10 height 13
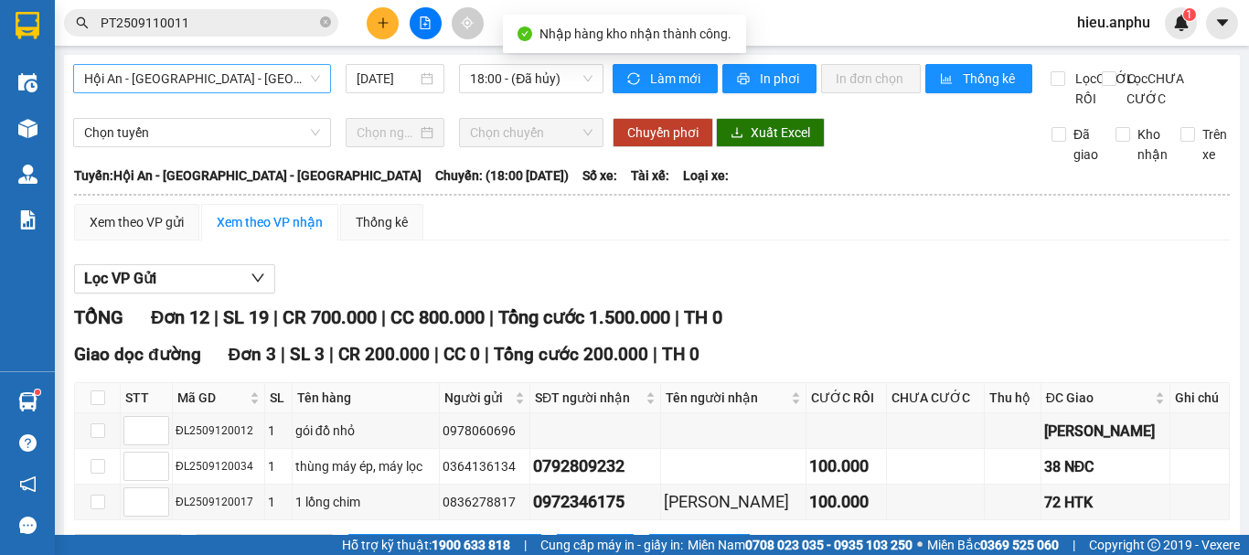
click at [198, 75] on span "Hội An - [GEOGRAPHIC_DATA] - [GEOGRAPHIC_DATA]" at bounding box center [202, 78] width 236 height 27
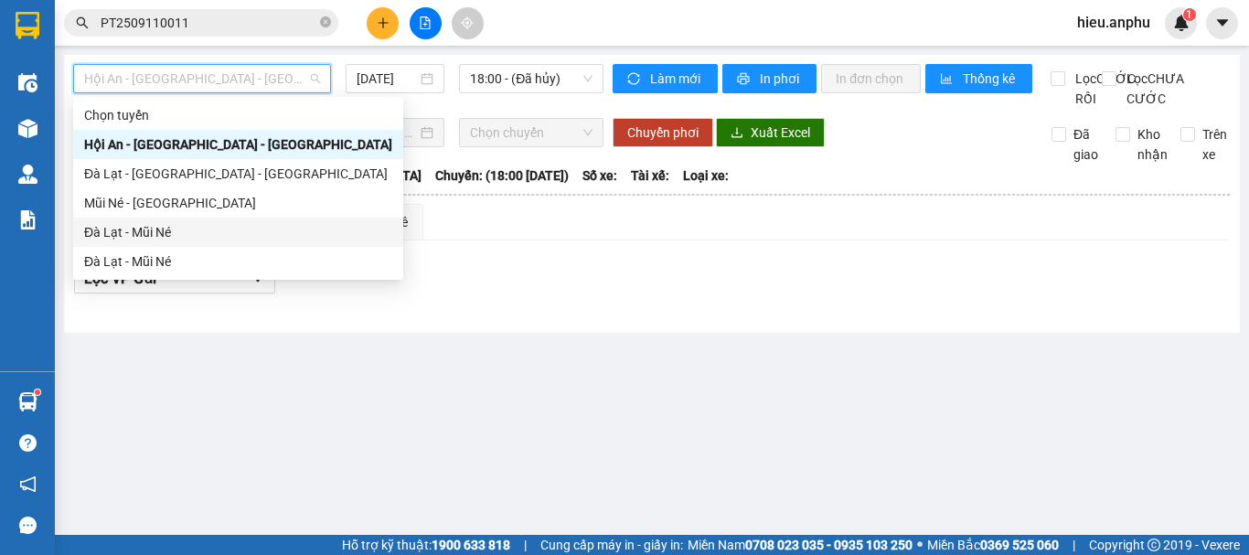
click at [121, 227] on div "Đà Lạt - Mũi Né" at bounding box center [238, 232] width 308 height 20
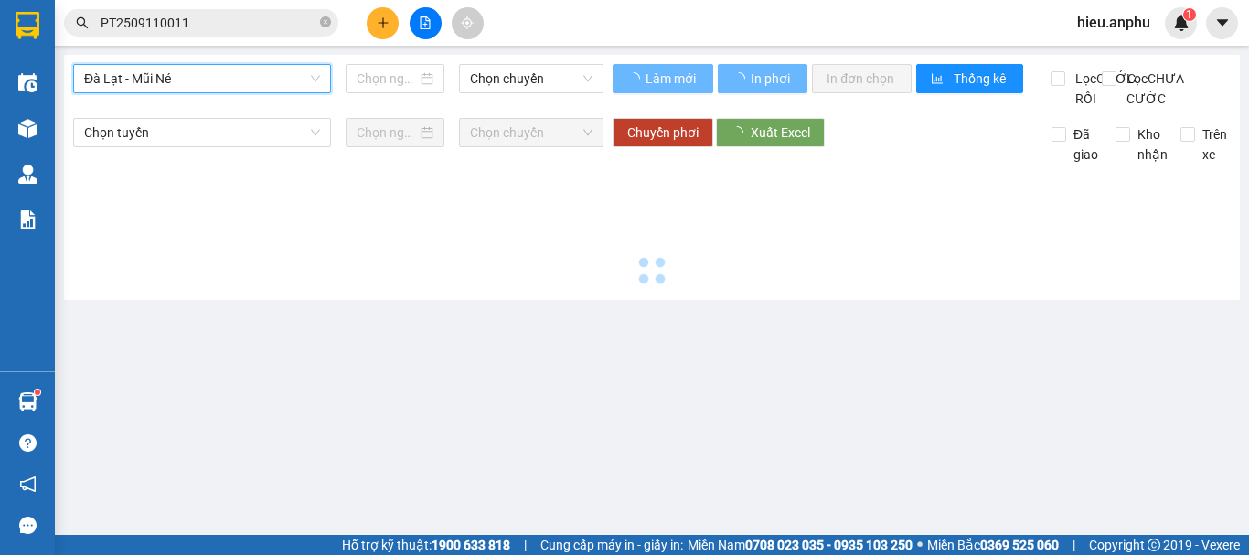
type input "[DATE]"
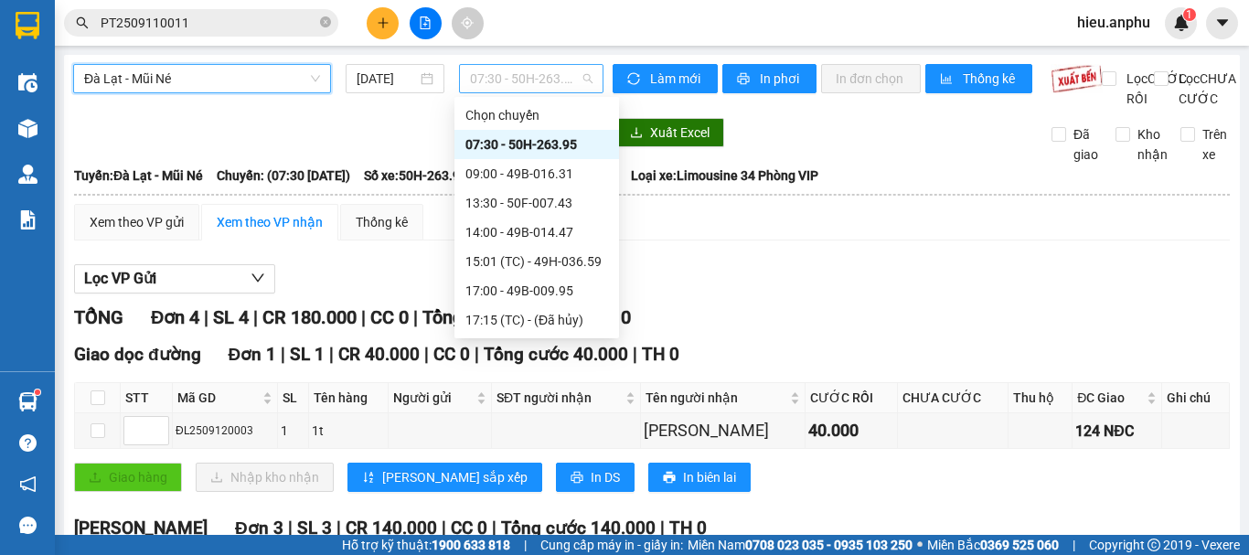
click at [520, 76] on span "07:30 - 50H-263.95" at bounding box center [531, 78] width 122 height 27
click at [494, 201] on div "13:30 - 50F-007.43" at bounding box center [536, 203] width 143 height 20
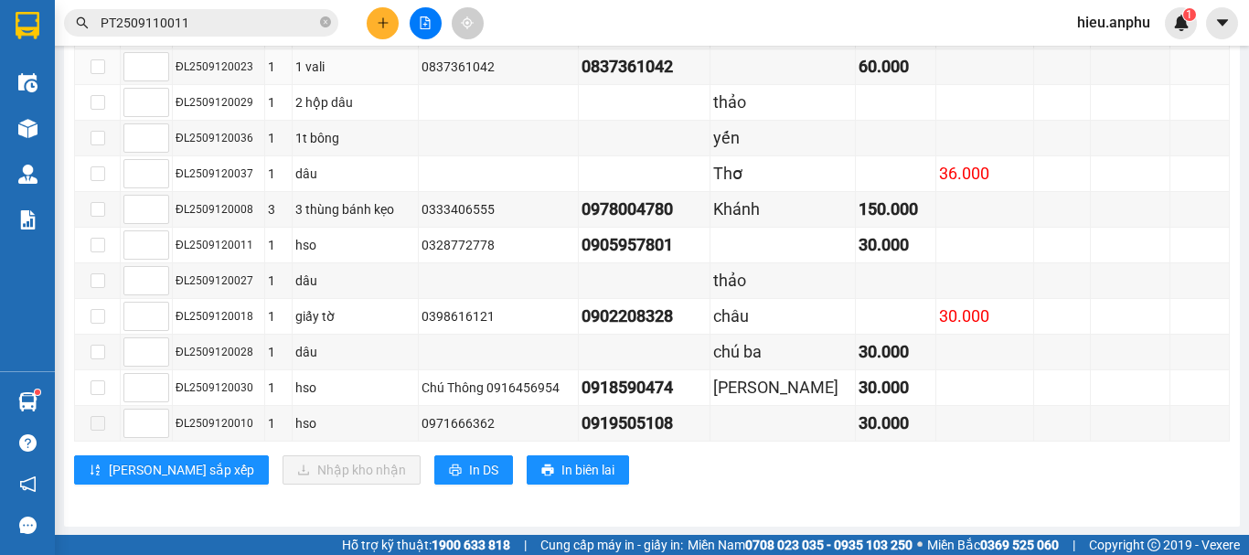
scroll to position [457, 0]
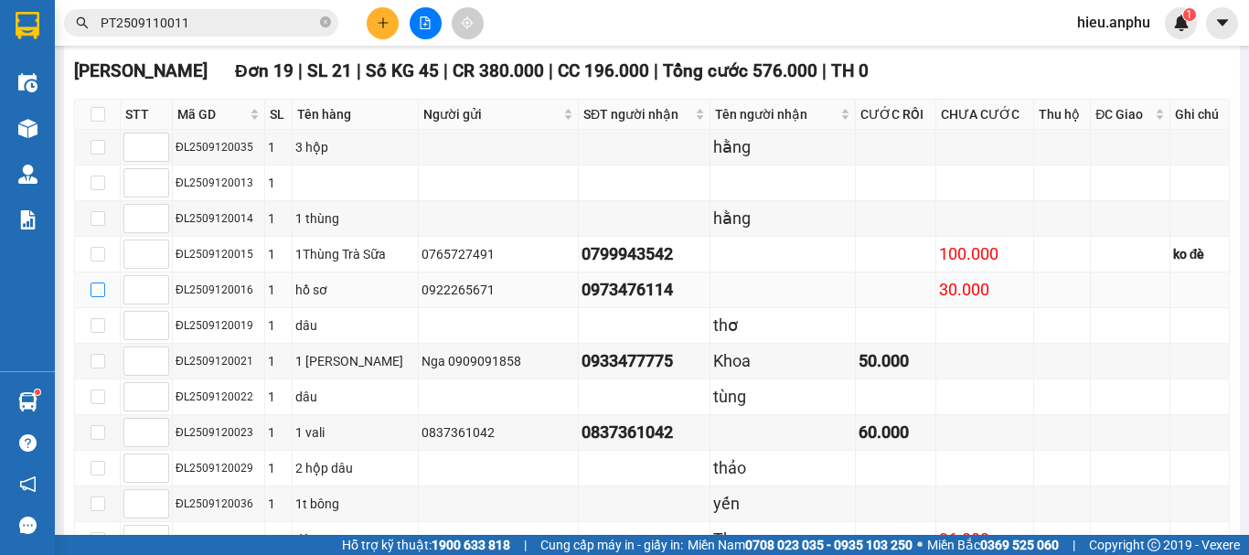
click at [98, 297] on input "checkbox" at bounding box center [98, 289] width 15 height 15
checkbox input "true"
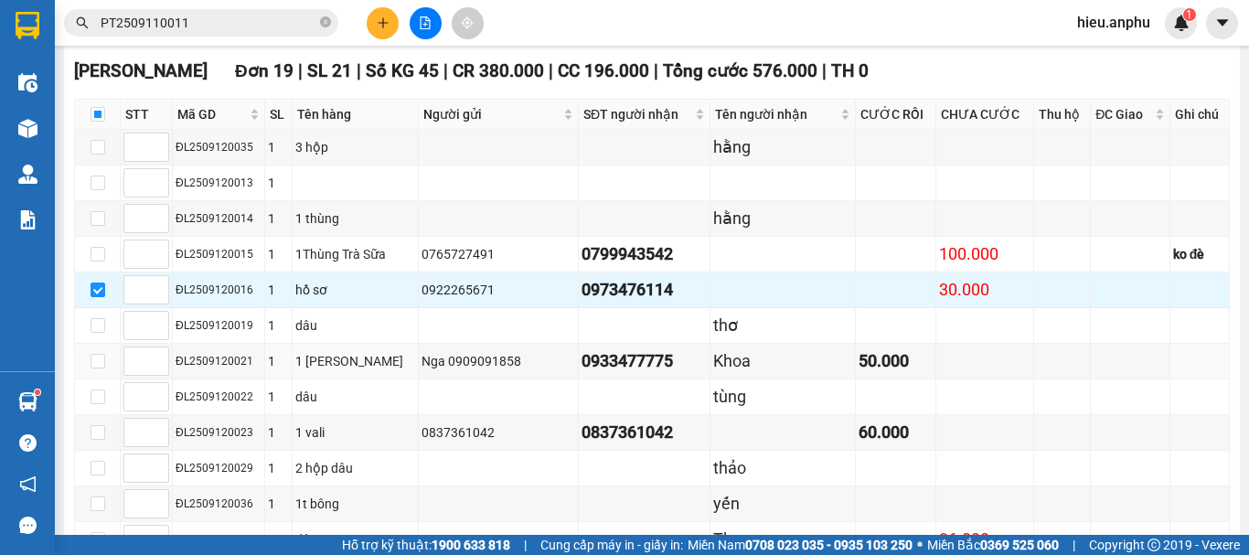
scroll to position [731, 0]
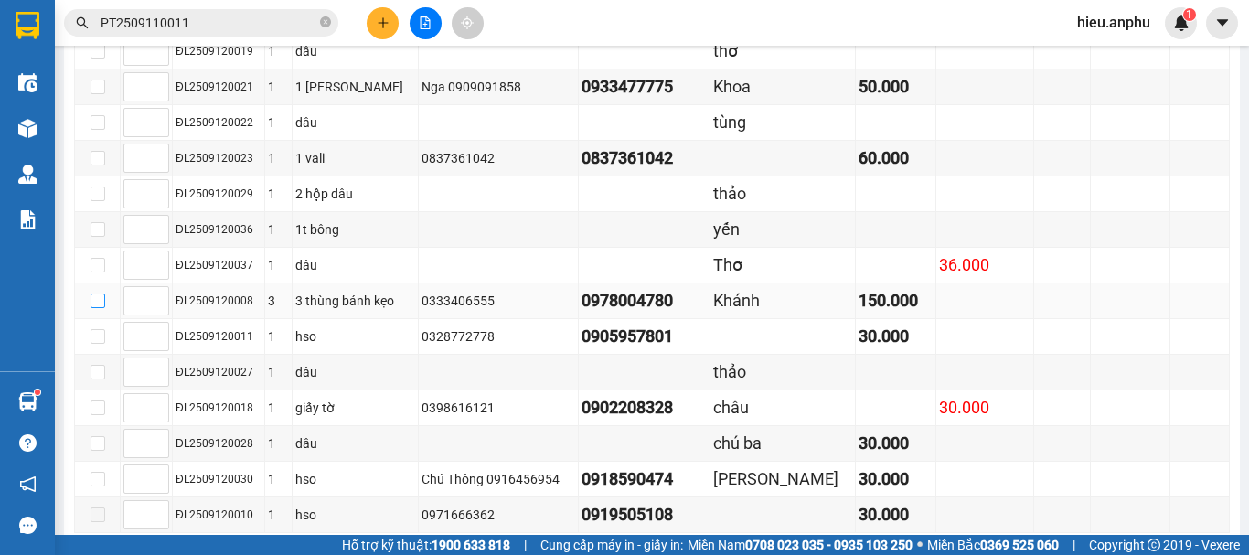
click at [103, 308] on input "checkbox" at bounding box center [98, 300] width 15 height 15
checkbox input "true"
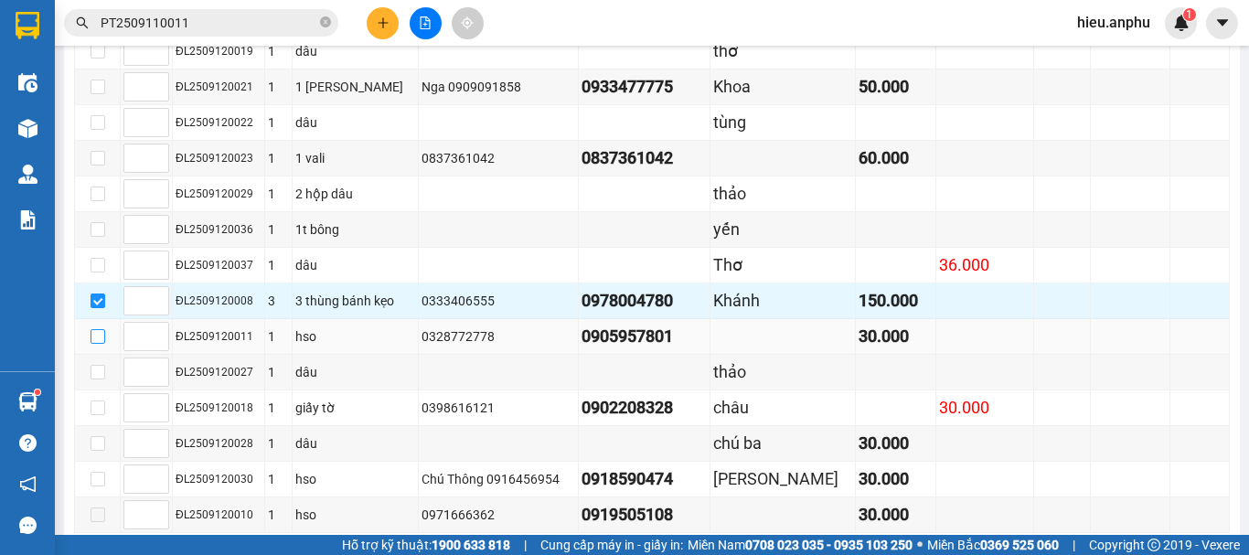
click at [96, 344] on input "checkbox" at bounding box center [98, 336] width 15 height 15
checkbox input "true"
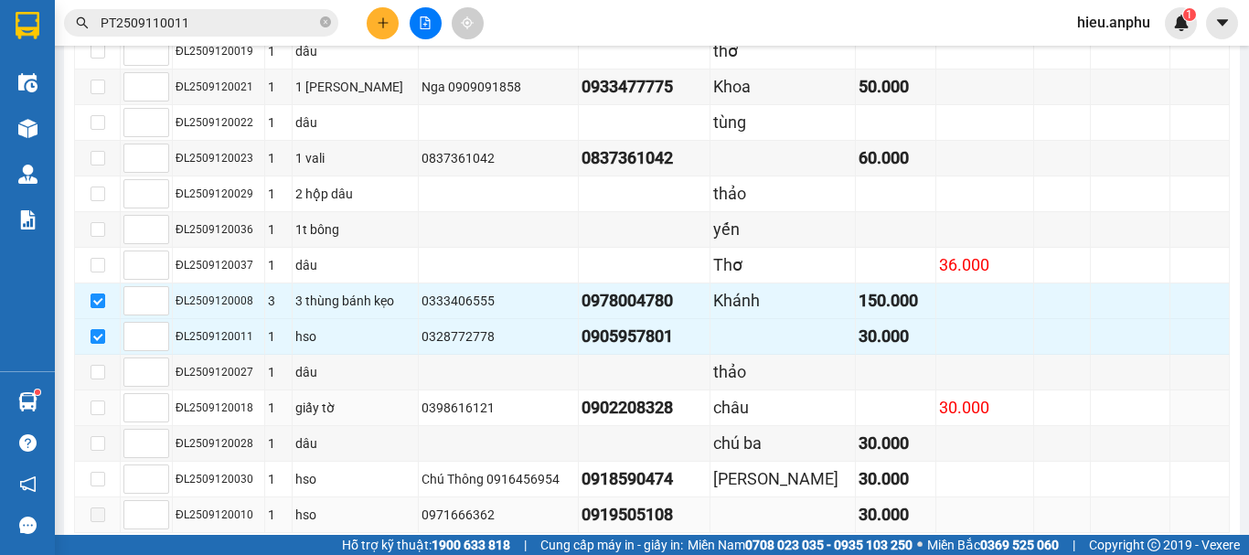
scroll to position [823, 0]
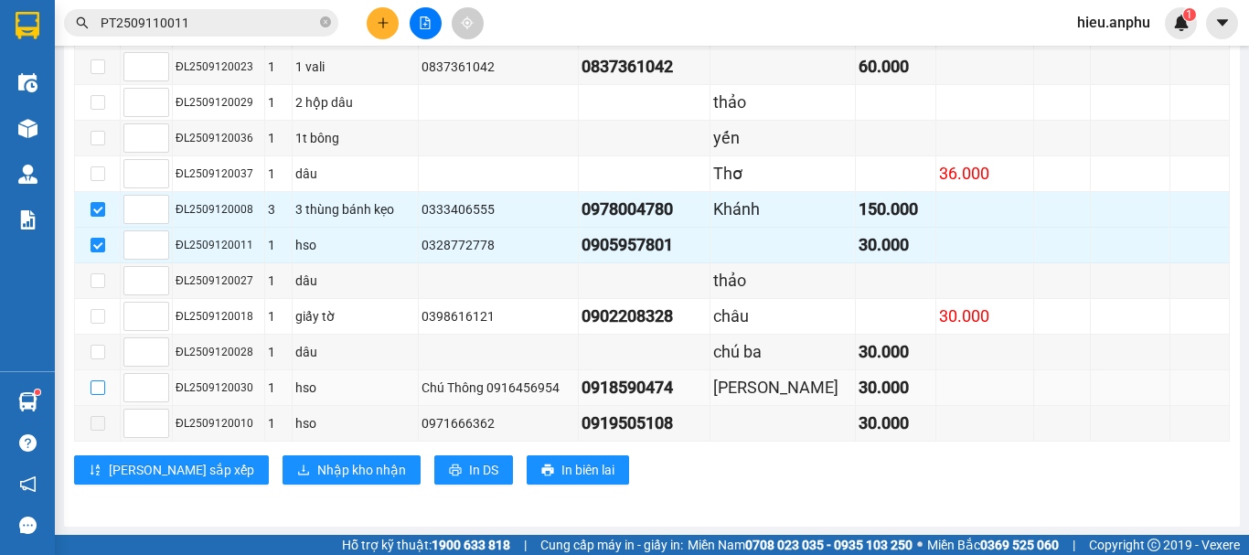
click at [101, 395] on input "checkbox" at bounding box center [98, 387] width 15 height 15
checkbox input "true"
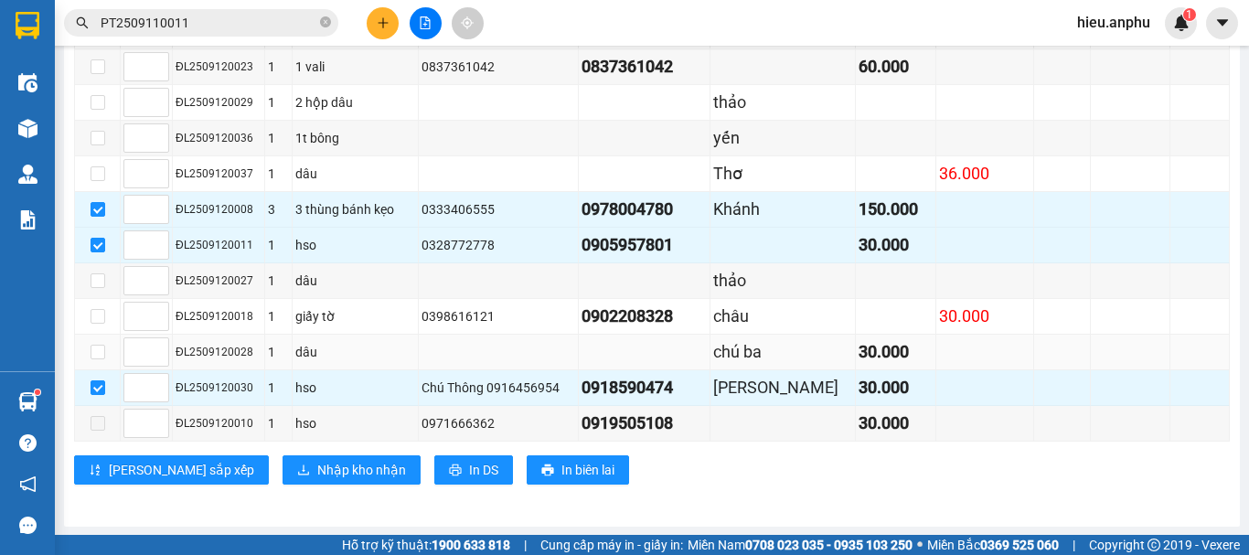
scroll to position [731, 0]
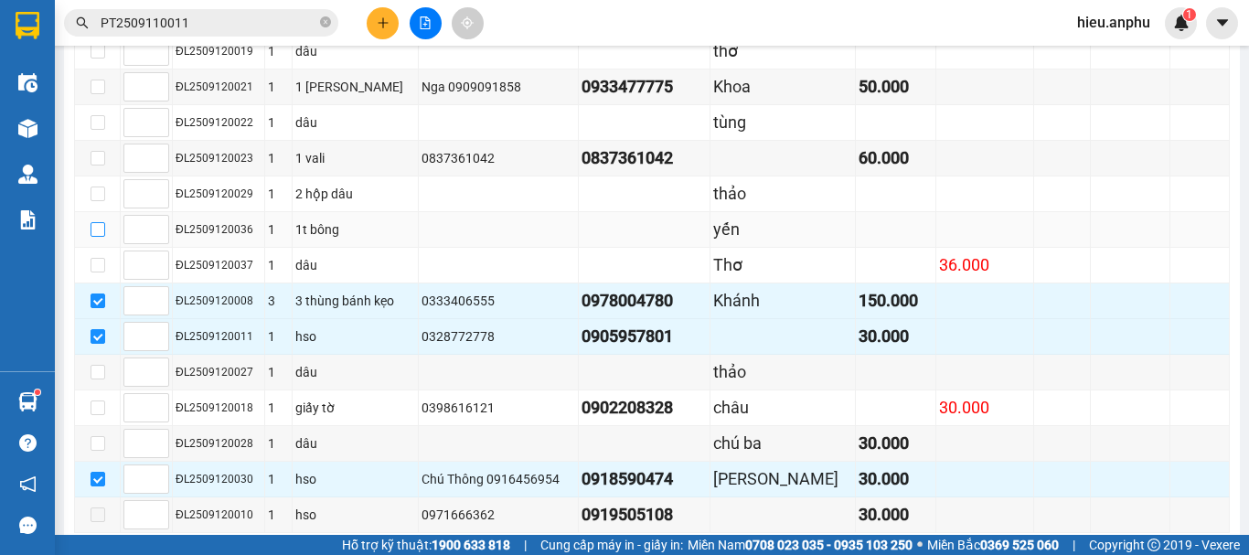
click at [96, 237] on input "checkbox" at bounding box center [98, 229] width 15 height 15
checkbox input "true"
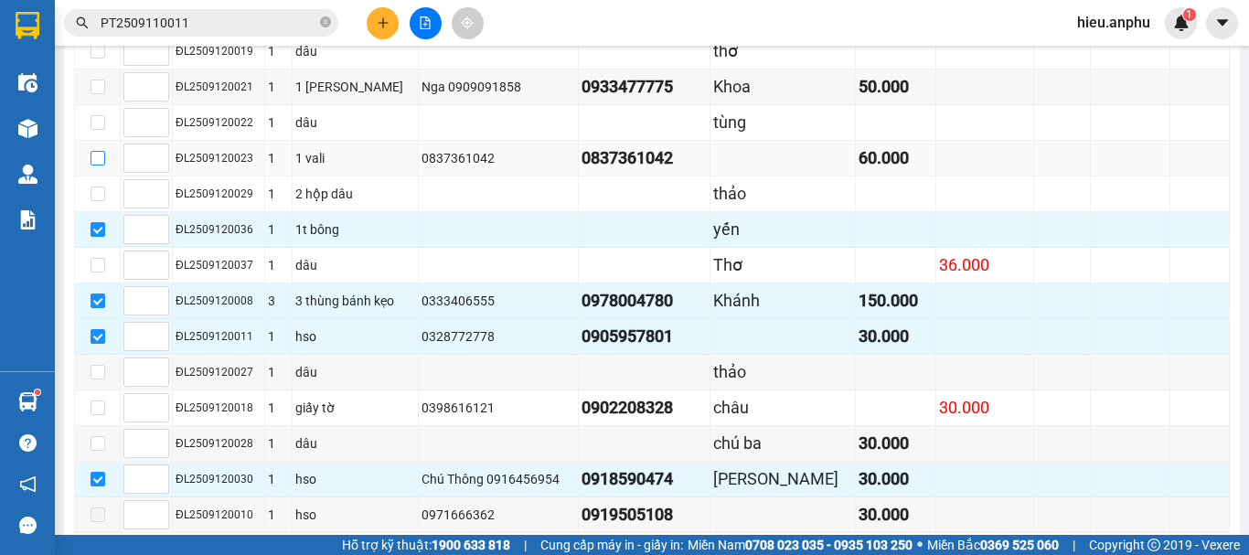
click at [101, 165] on input "checkbox" at bounding box center [98, 158] width 15 height 15
checkbox input "true"
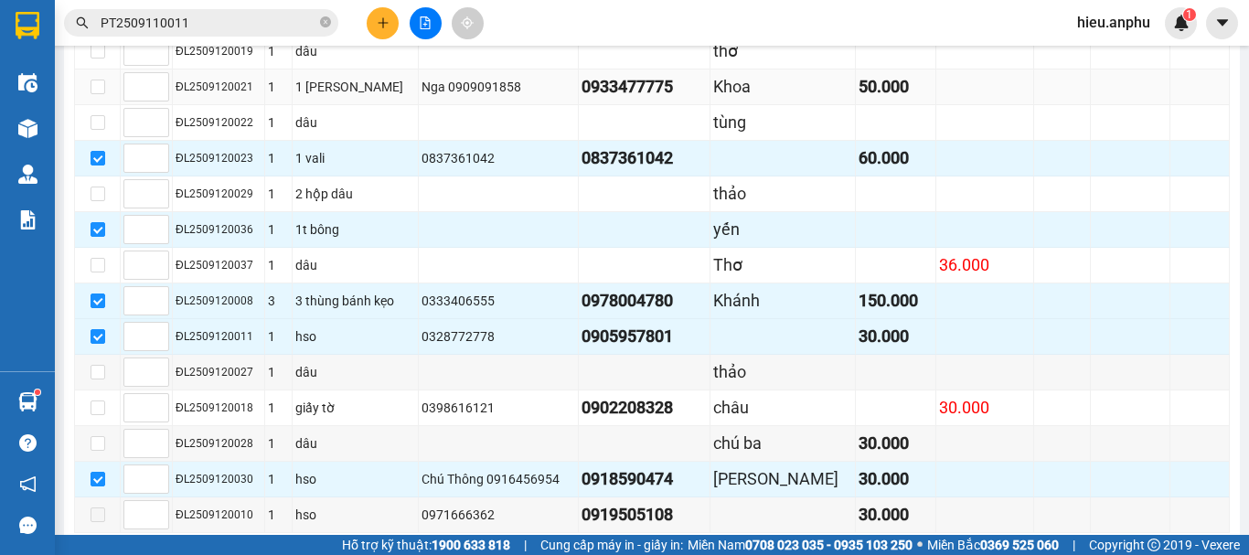
click at [105, 105] on td at bounding box center [98, 87] width 46 height 36
click at [100, 94] on input "checkbox" at bounding box center [98, 87] width 15 height 15
checkbox input "true"
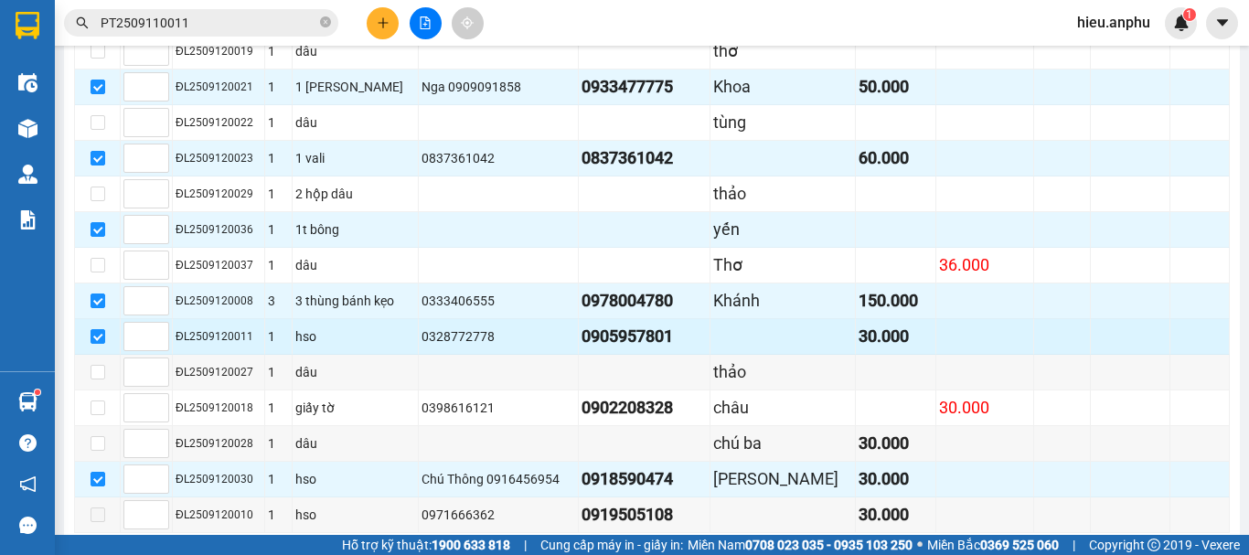
scroll to position [548, 0]
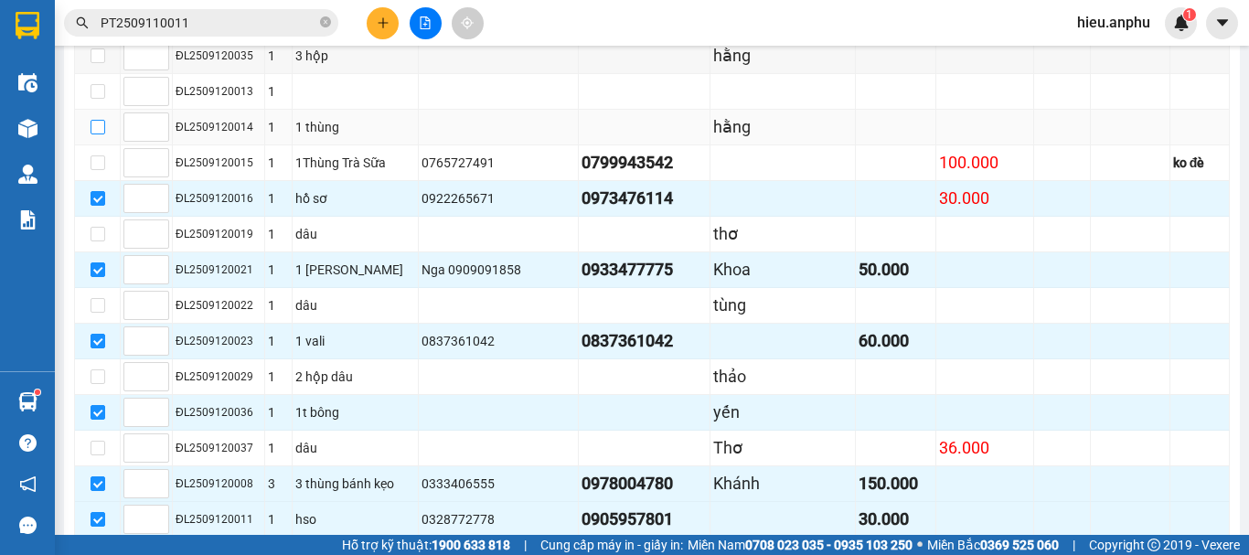
click at [100, 134] on input "checkbox" at bounding box center [98, 127] width 15 height 15
checkbox input "true"
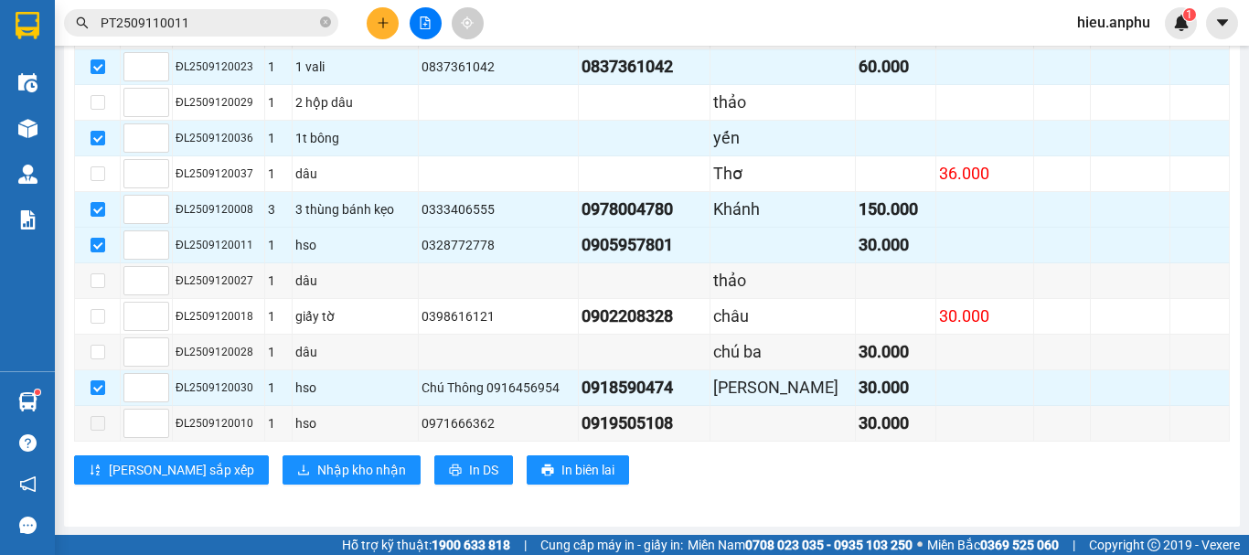
scroll to position [844, 0]
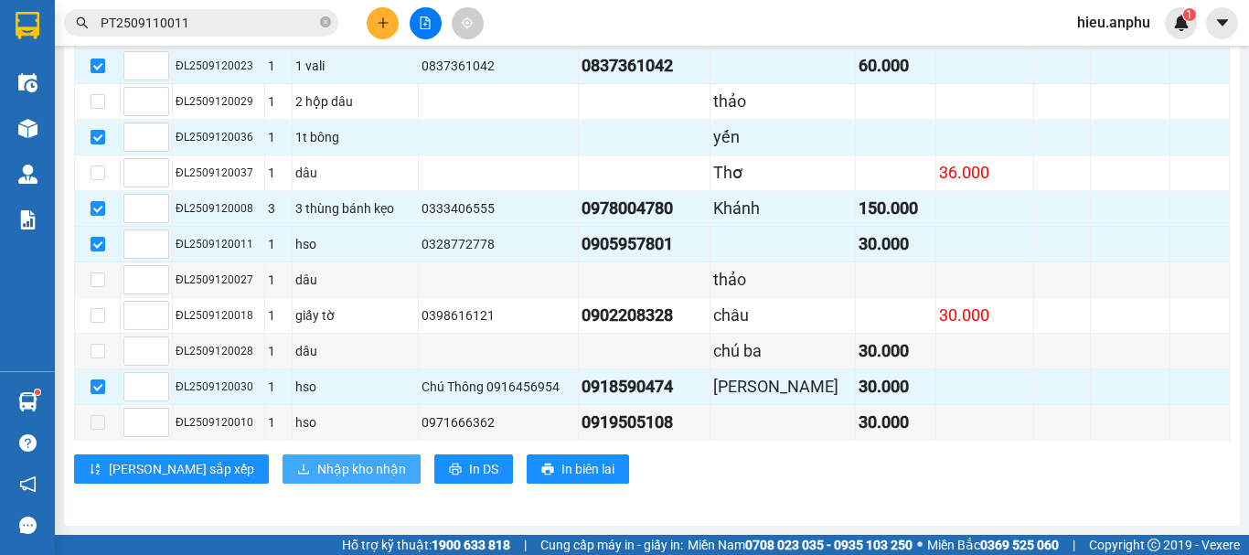
click at [317, 474] on span "Nhập kho nhận" at bounding box center [361, 469] width 89 height 20
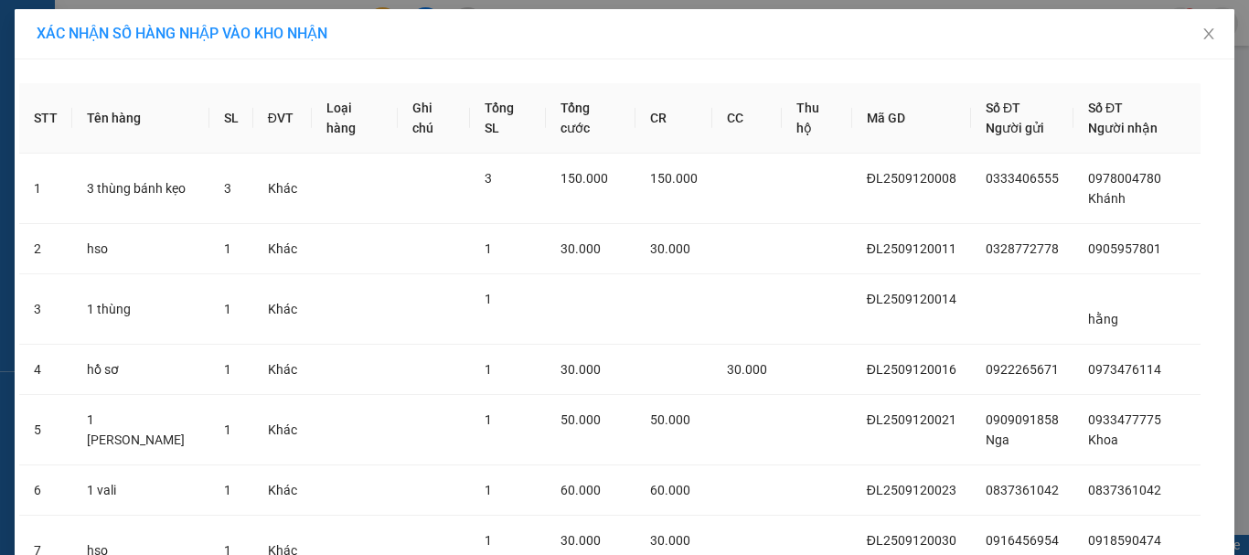
scroll to position [235, 0]
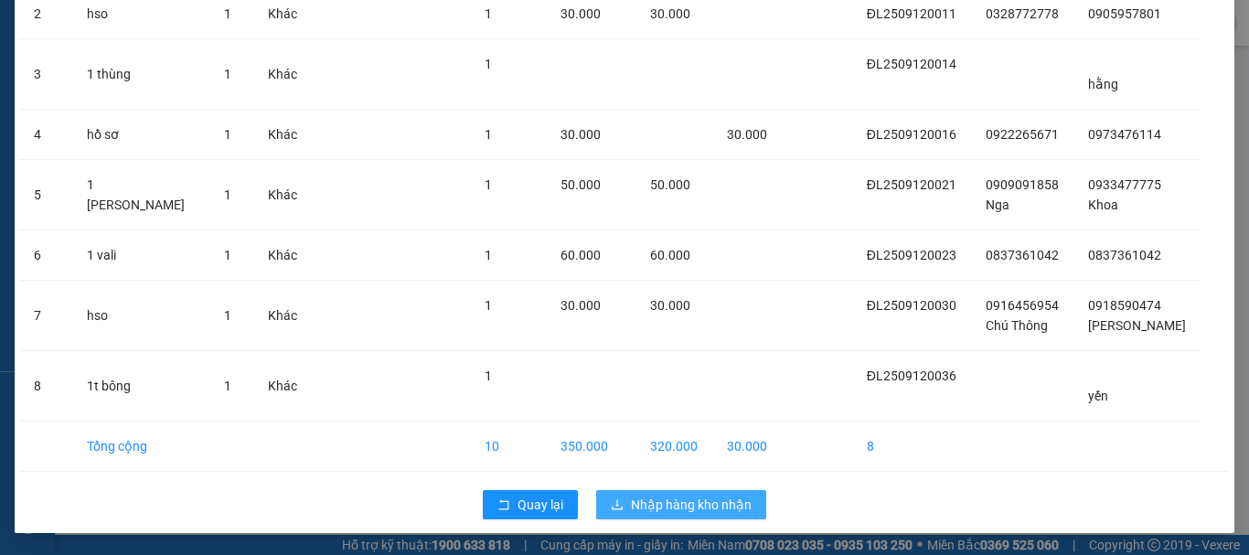
click at [678, 507] on span "Nhập hàng kho nhận" at bounding box center [691, 505] width 121 height 20
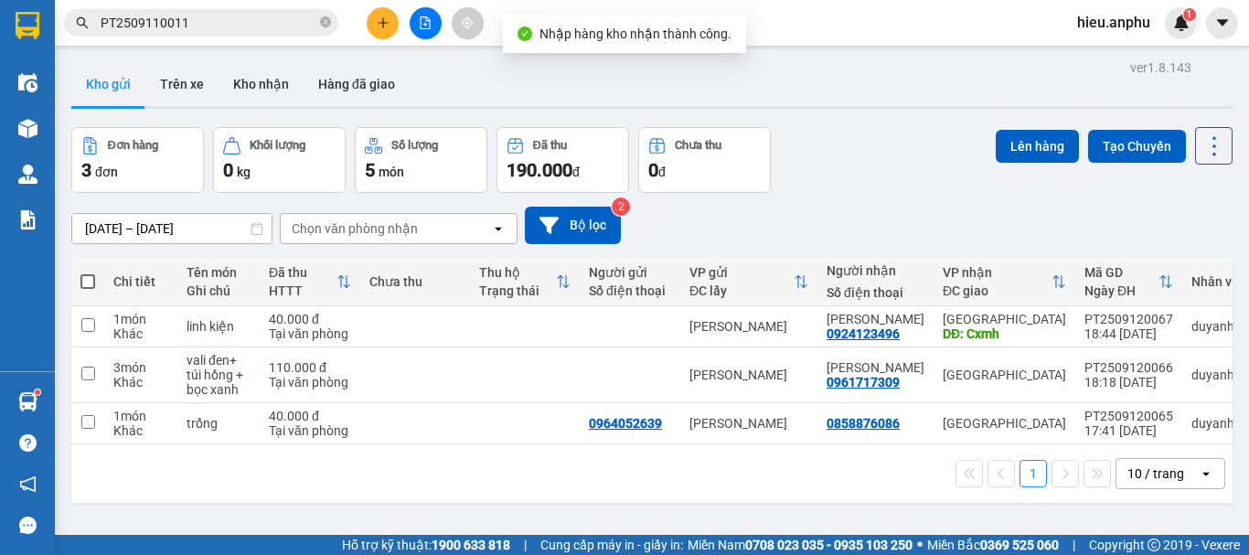
click at [425, 28] on icon "file-add" at bounding box center [426, 22] width 10 height 13
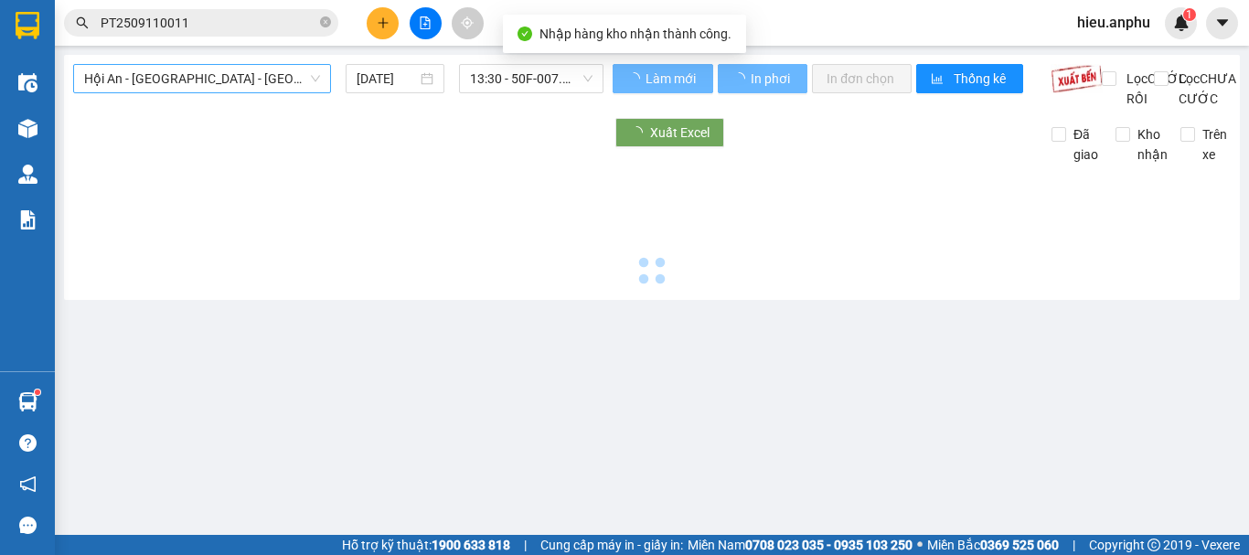
click at [133, 78] on span "Hội An - [GEOGRAPHIC_DATA] - [GEOGRAPHIC_DATA]" at bounding box center [202, 78] width 236 height 27
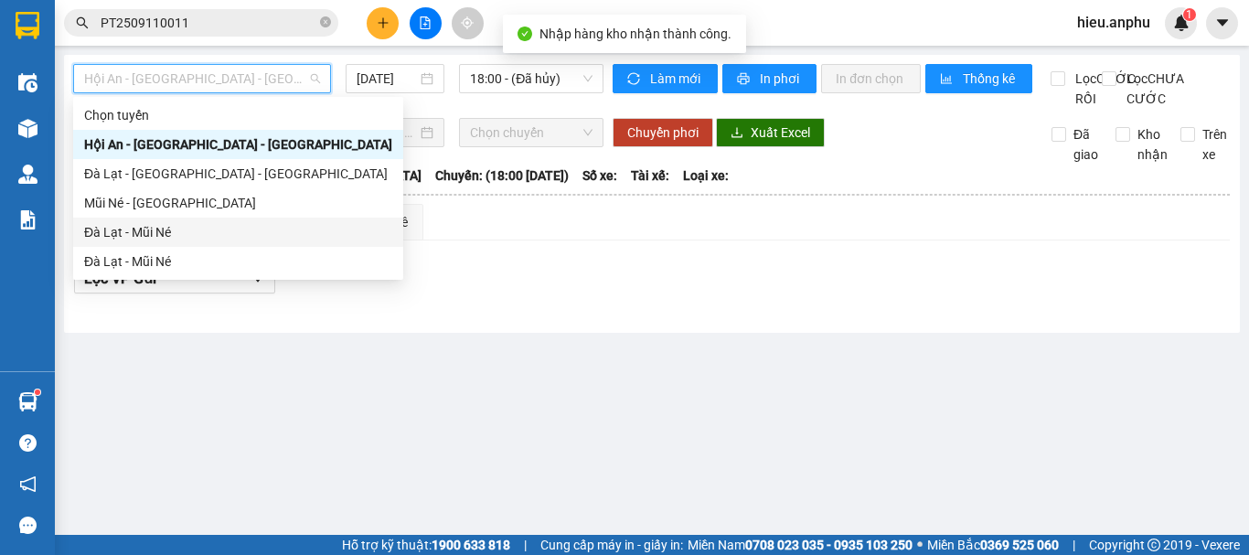
click at [110, 224] on div "Đà Lạt - Mũi Né" at bounding box center [238, 232] width 308 height 20
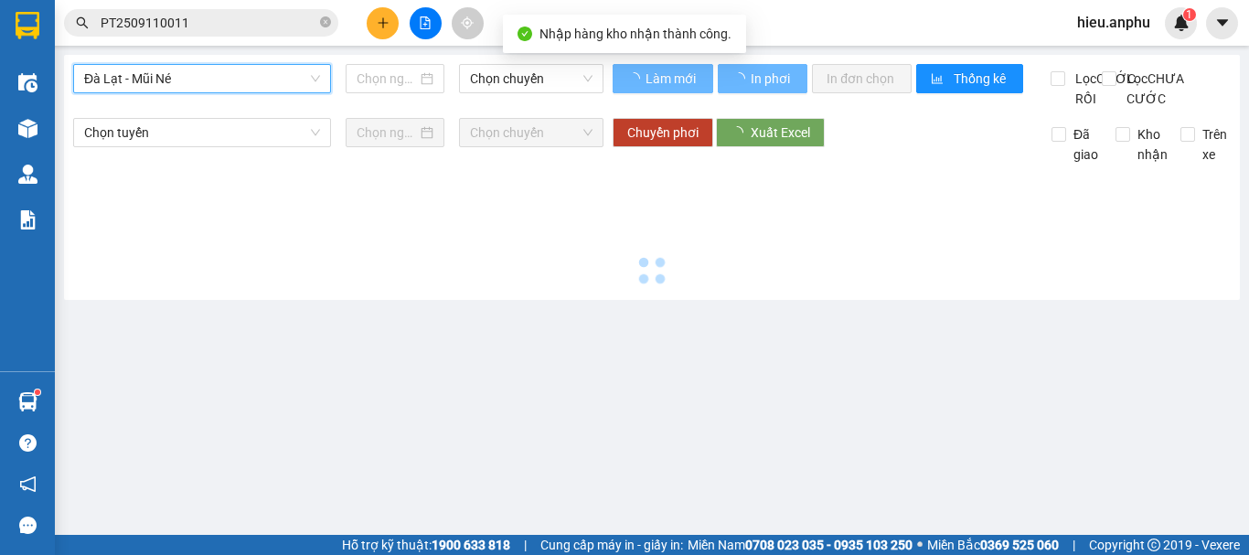
type input "[DATE]"
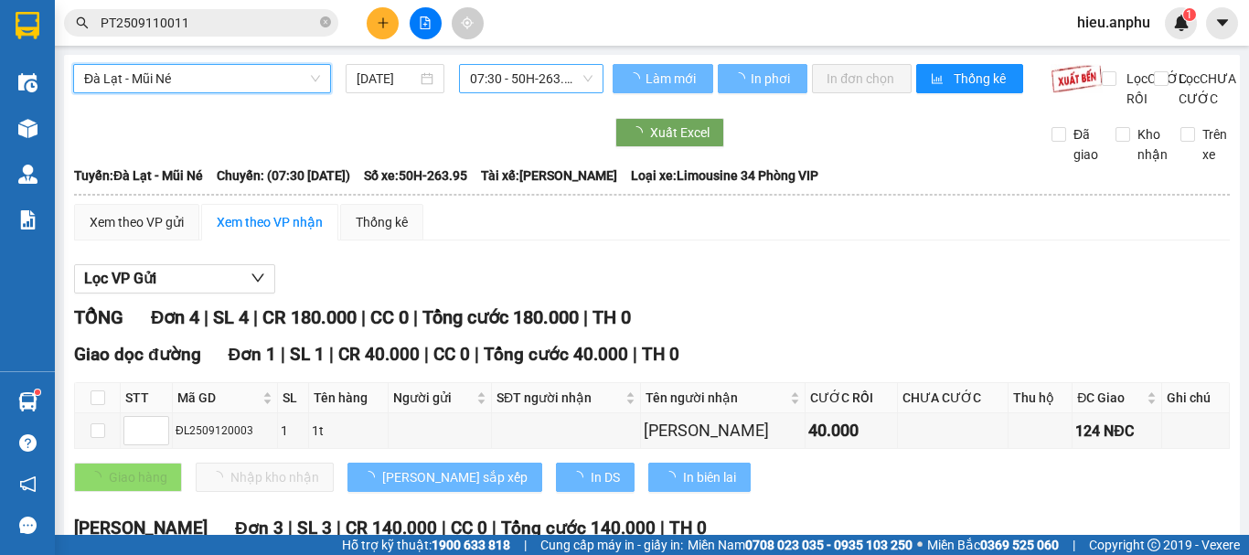
click at [507, 59] on div "[GEOGRAPHIC_DATA] - Mũi Né [GEOGRAPHIC_DATA] - Mũi Né [DATE] 07:30 - 50H-263.95…" at bounding box center [652, 417] width 1176 height 724
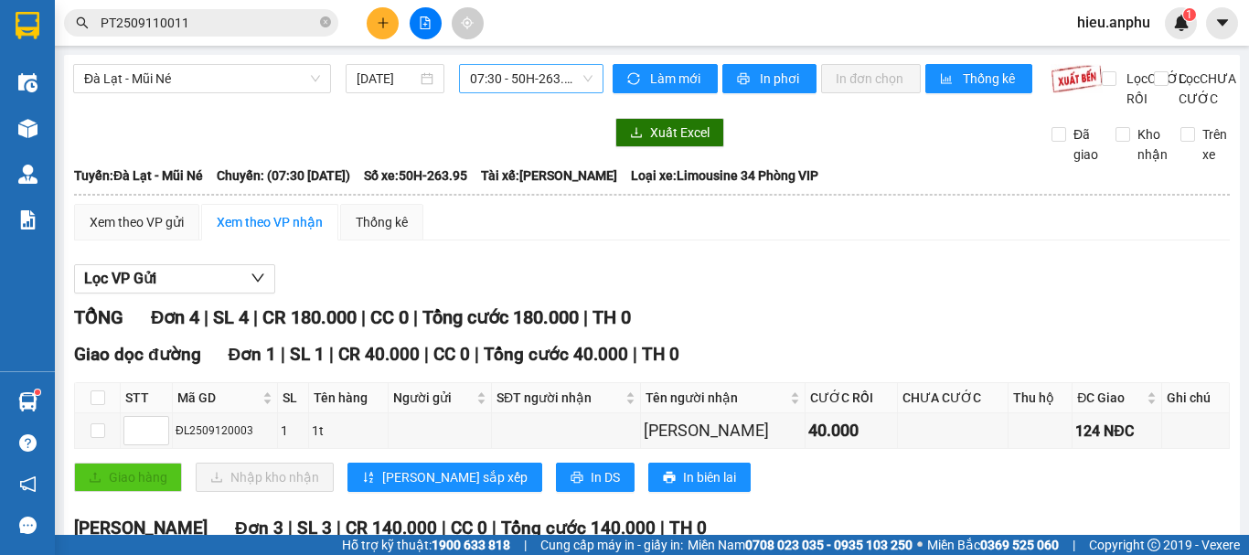
click at [507, 80] on span "07:30 - 50H-263.95" at bounding box center [531, 78] width 122 height 27
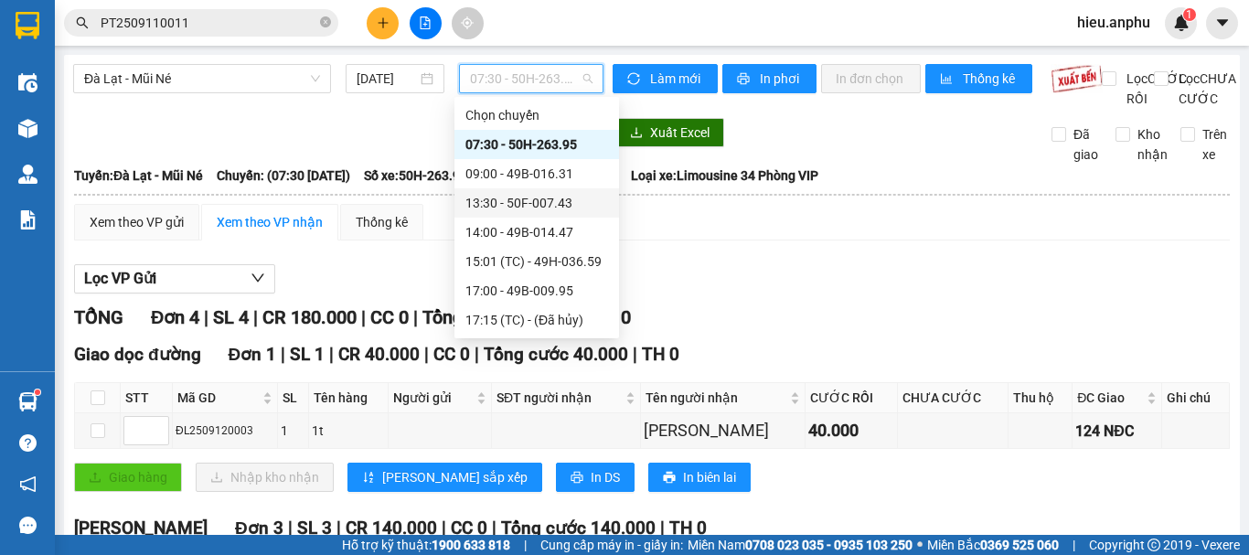
click at [496, 206] on div "13:30 - 50F-007.43" at bounding box center [536, 203] width 143 height 20
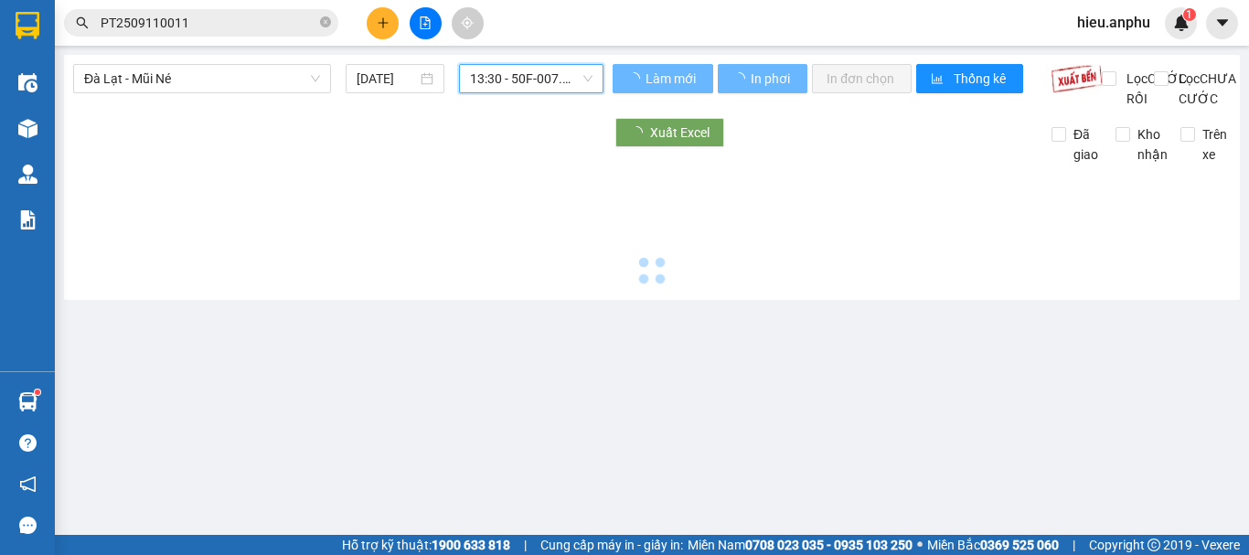
click at [495, 87] on span "13:30 - 50F-007.43" at bounding box center [531, 78] width 122 height 27
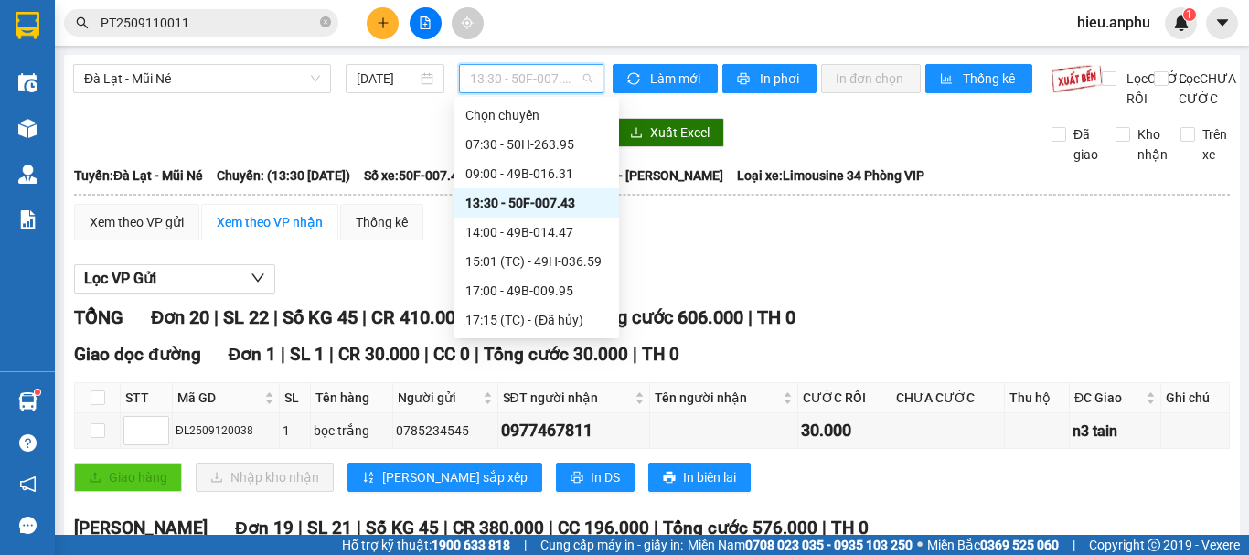
click at [494, 200] on div "13:30 - 50F-007.43" at bounding box center [536, 203] width 143 height 20
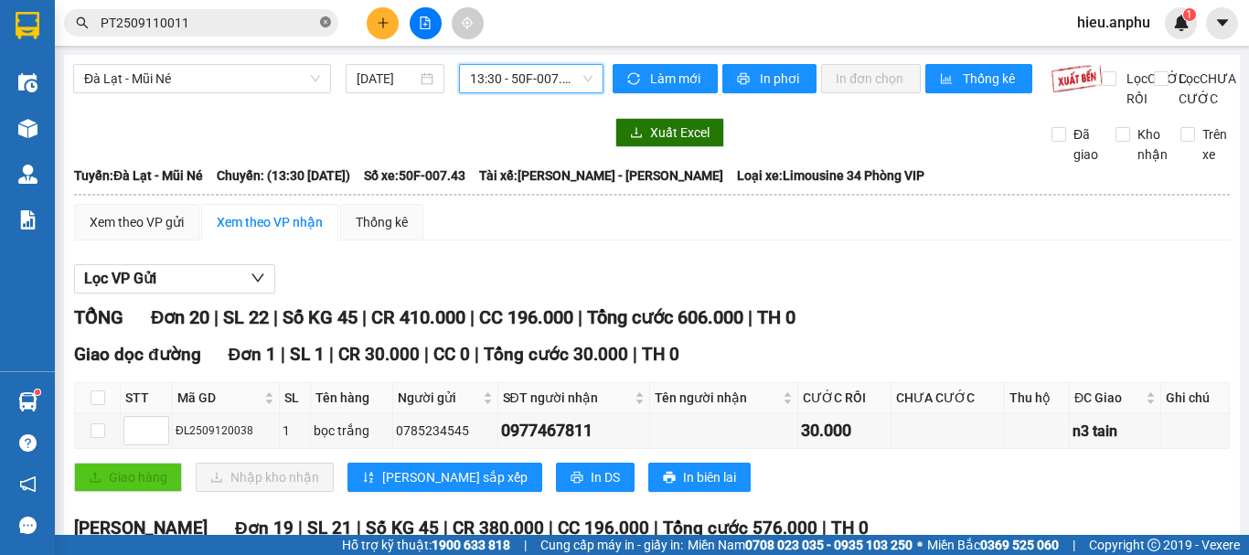
click at [326, 26] on icon "close-circle" at bounding box center [325, 21] width 11 height 11
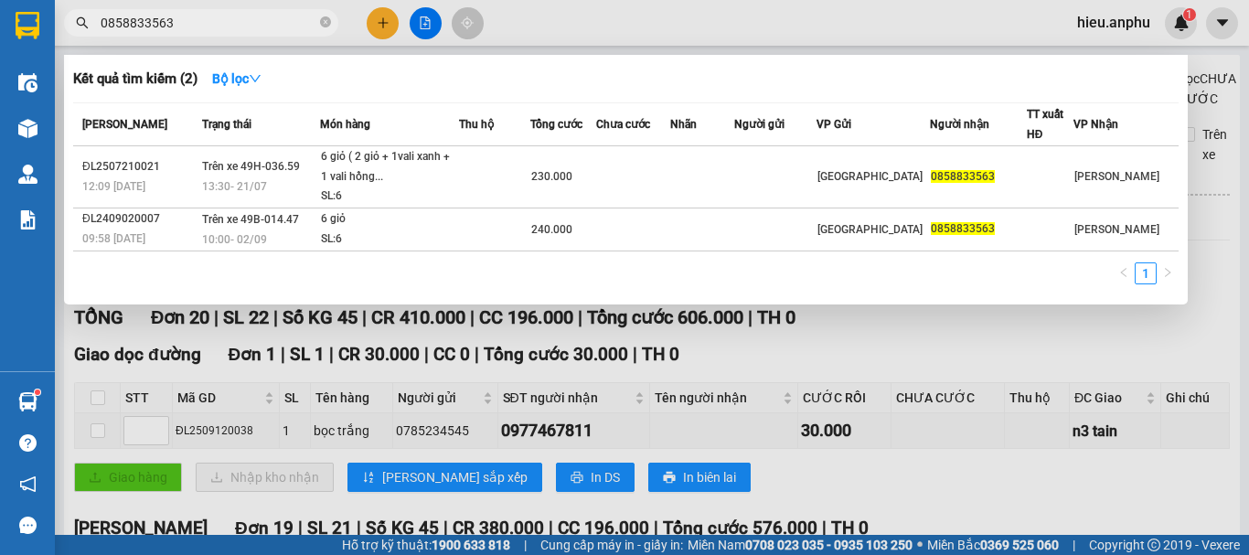
type input "0858833563"
